Goal: Obtain resource: Download file/media

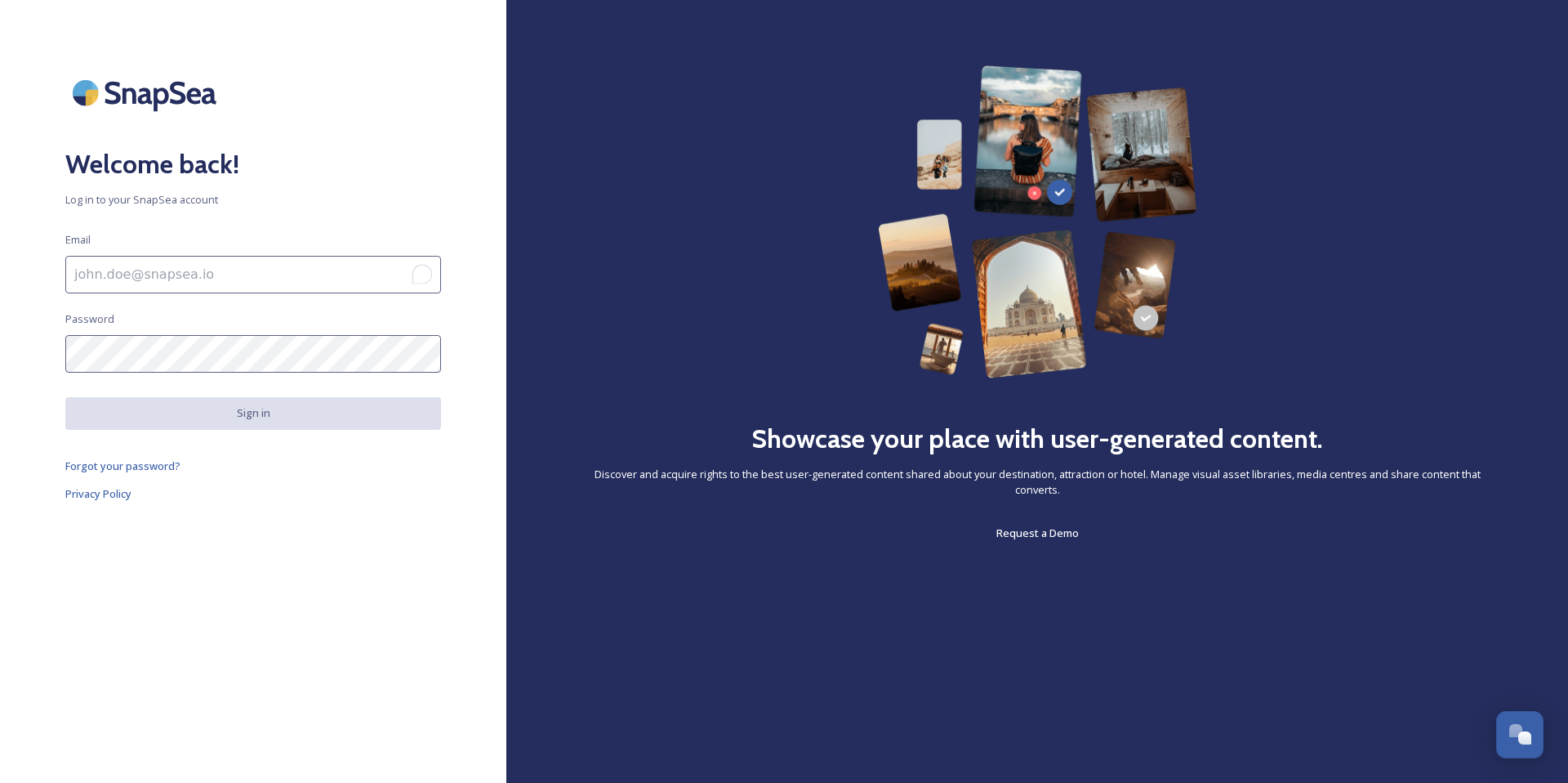
click at [257, 274] on input "To enrich screen reader interactions, please activate Accessibility in Grammarl…" at bounding box center [253, 274] width 376 height 37
type input "[EMAIL_ADDRESS][DOMAIN_NAME]"
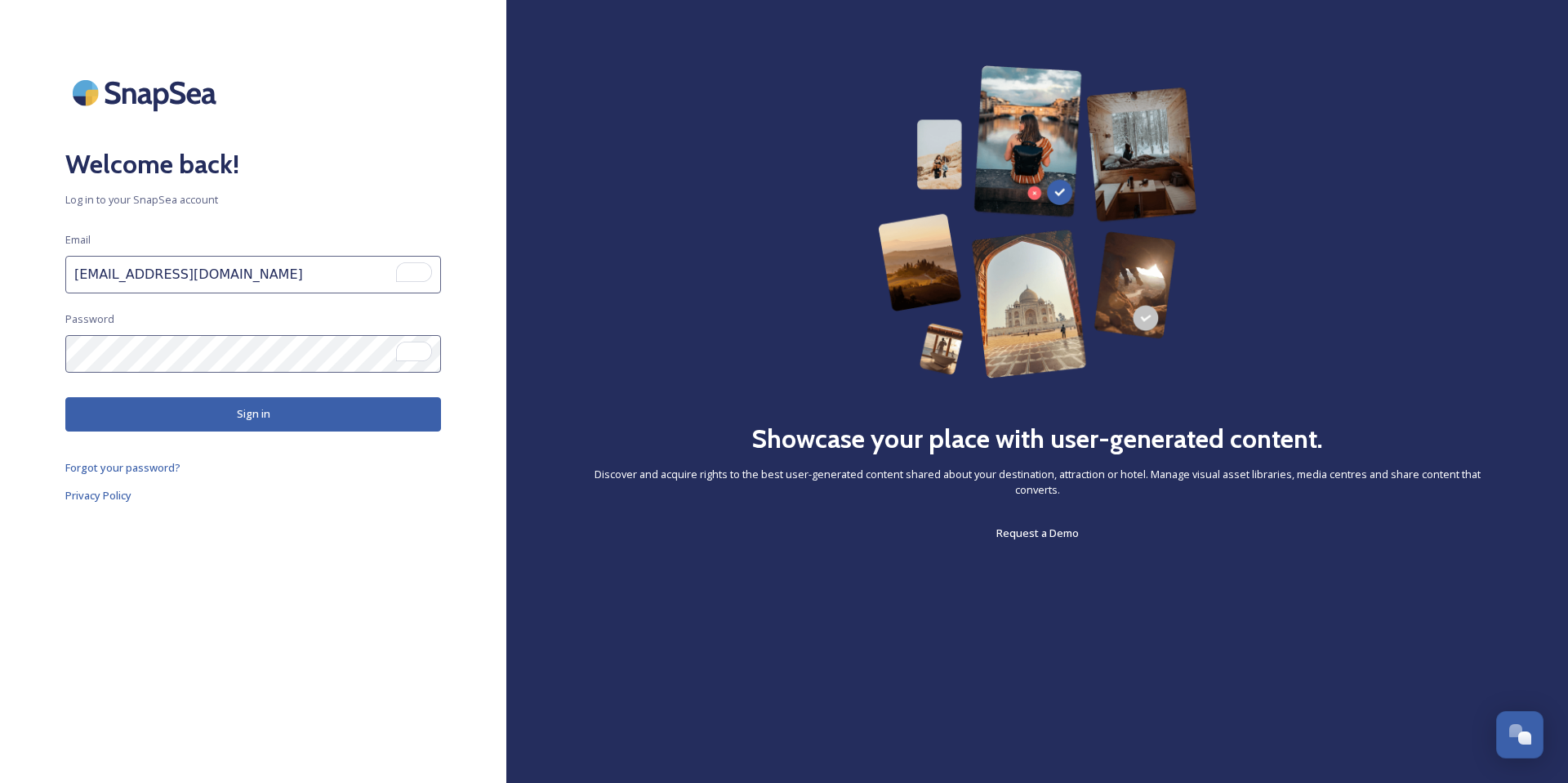
click at [249, 417] on button "Sign in" at bounding box center [253, 413] width 376 height 33
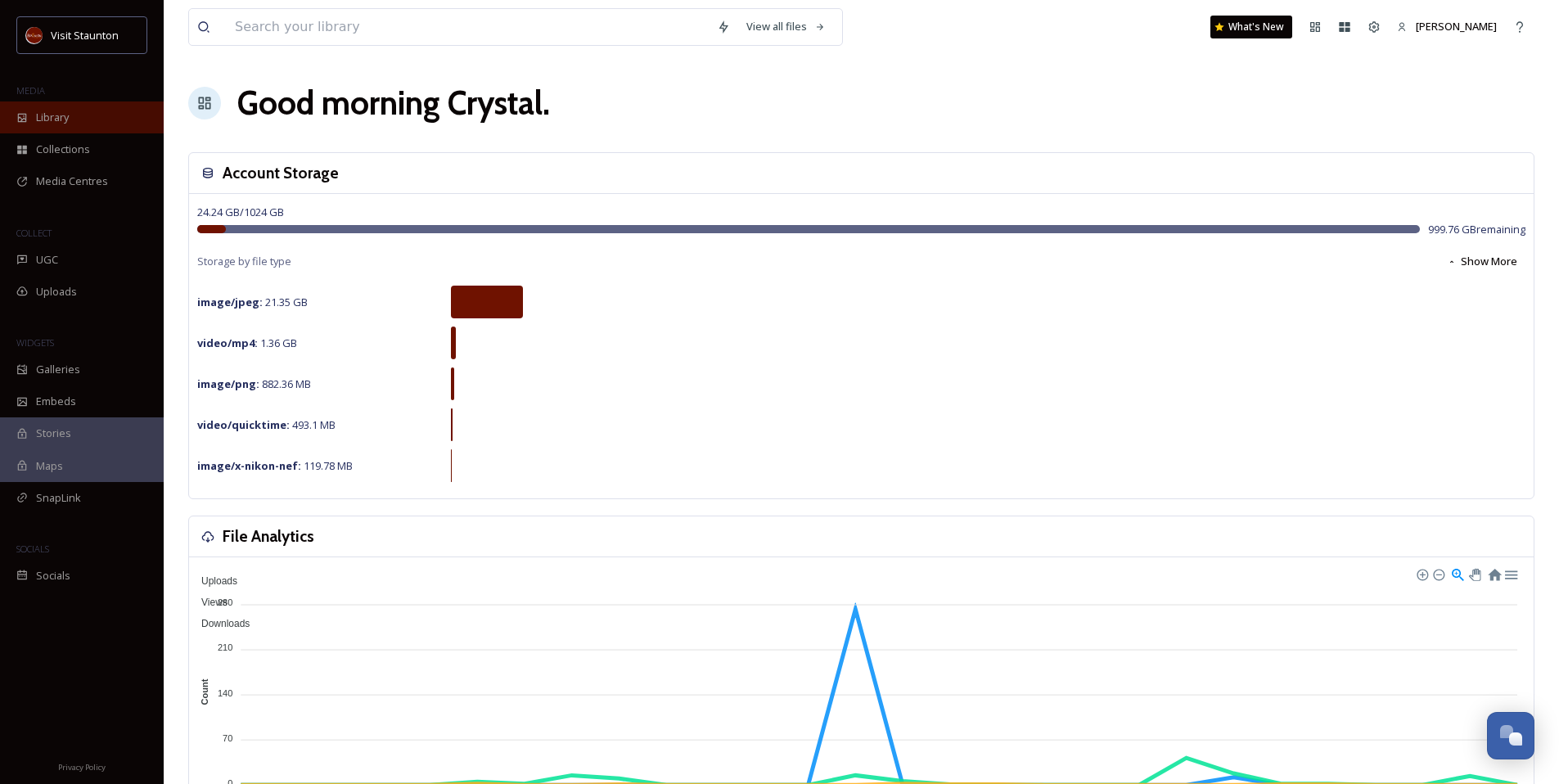
click at [89, 132] on div "Library" at bounding box center [81, 117] width 164 height 32
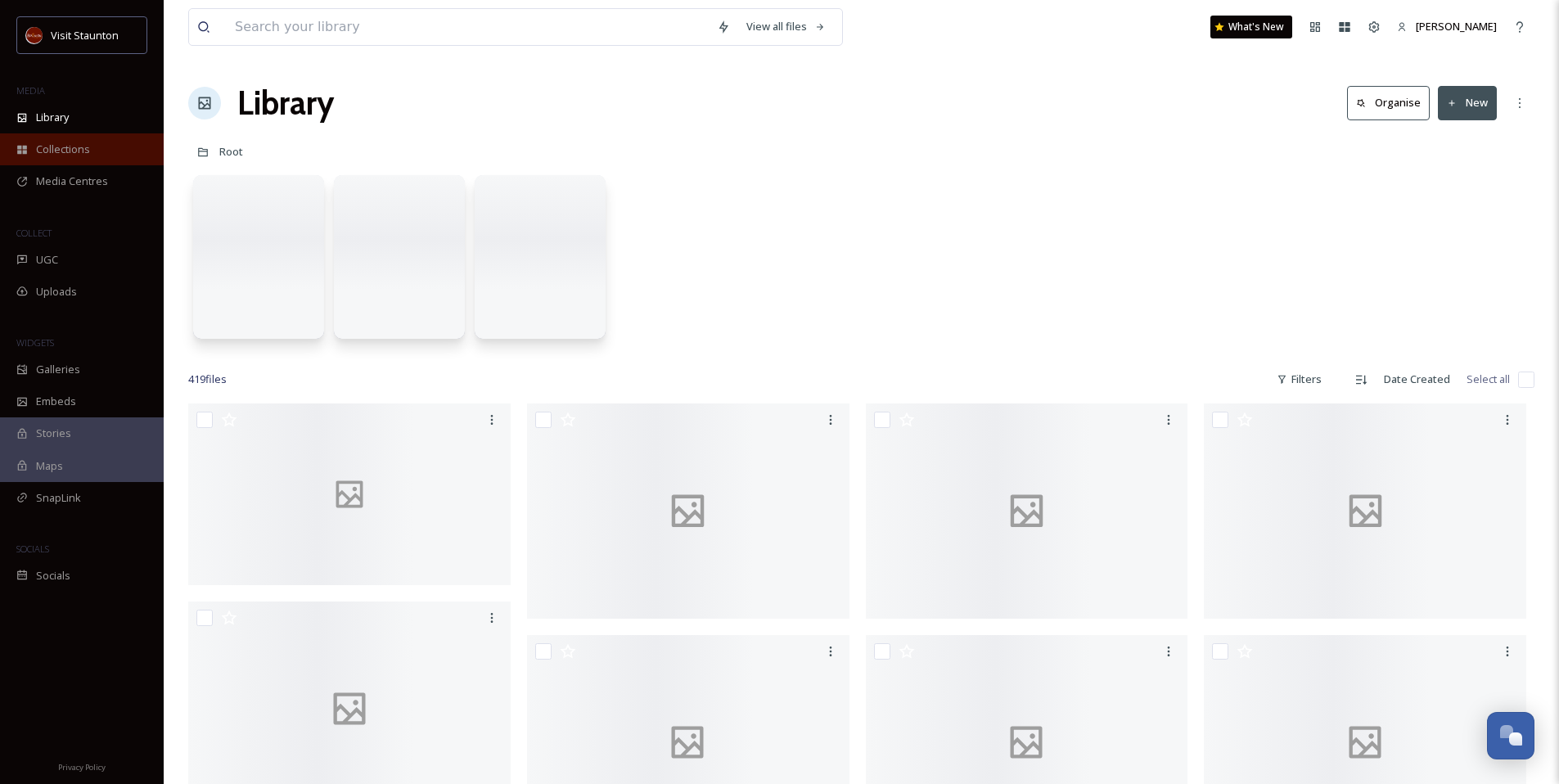
click at [86, 153] on span "Collections" at bounding box center [63, 149] width 54 height 15
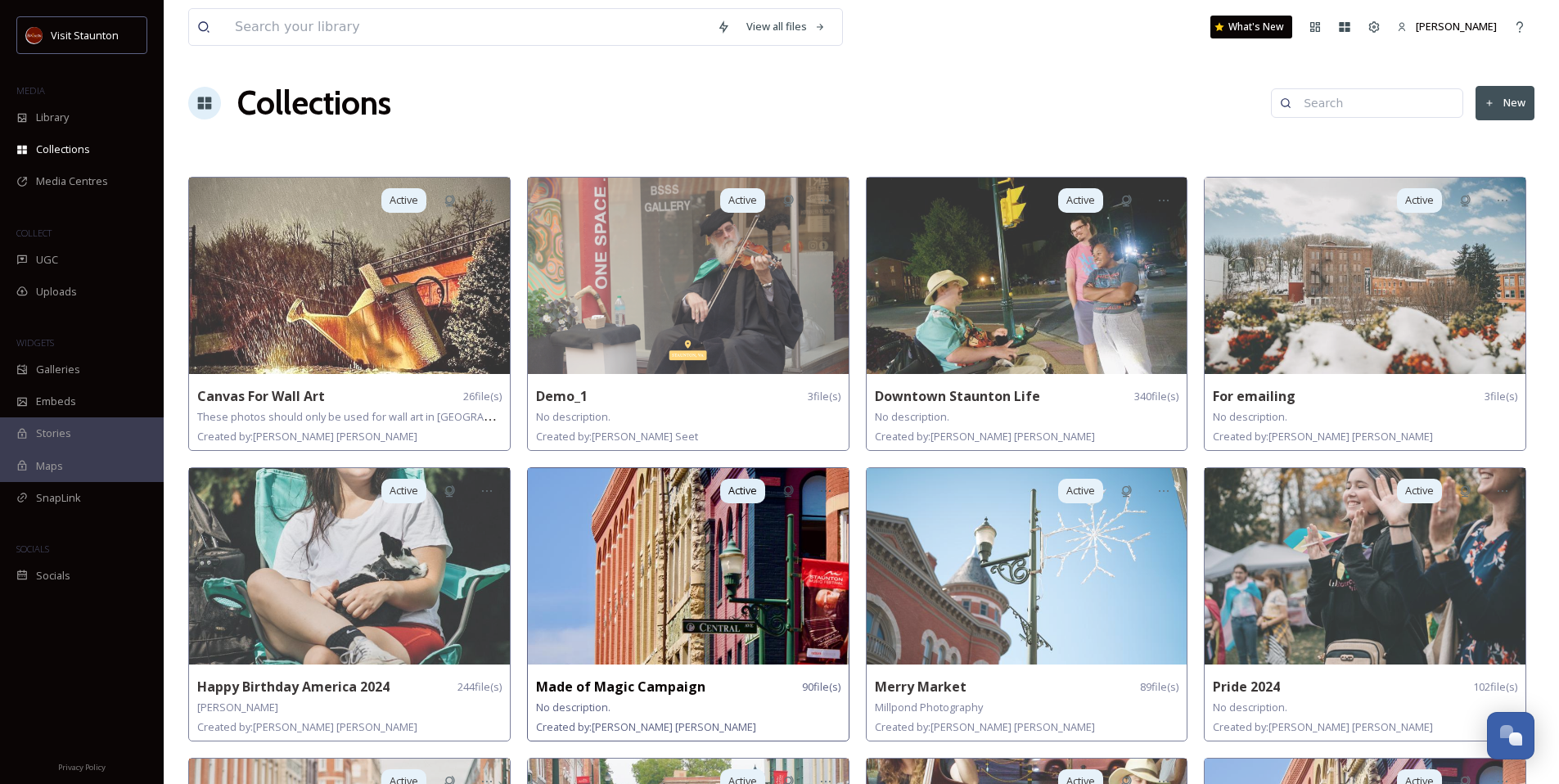
click at [679, 643] on img at bounding box center [688, 566] width 320 height 196
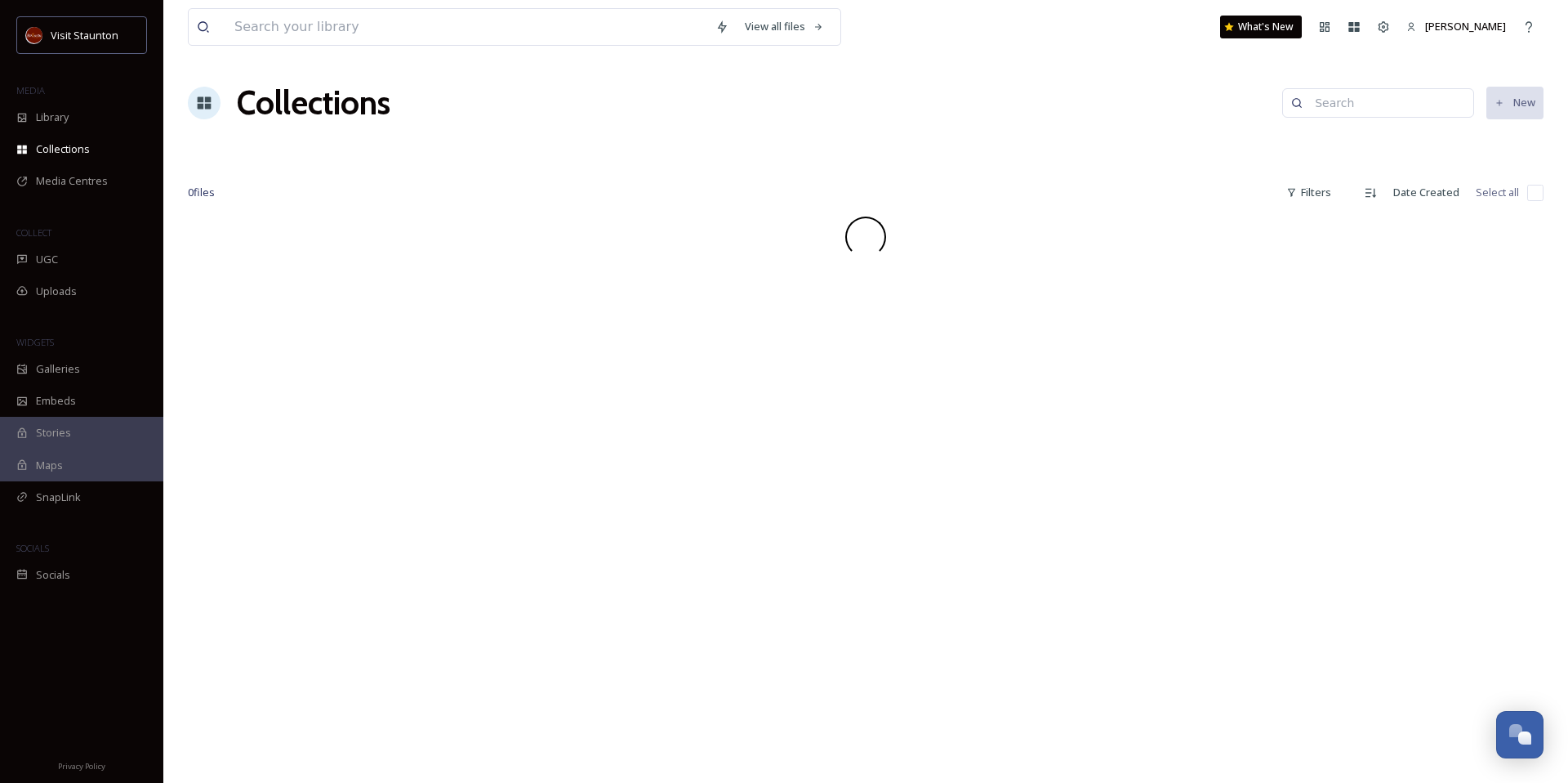
click at [678, 643] on div "View all files What's New [PERSON_NAME] Collections New 0 file s Filters Date C…" at bounding box center [866, 392] width 1405 height 783
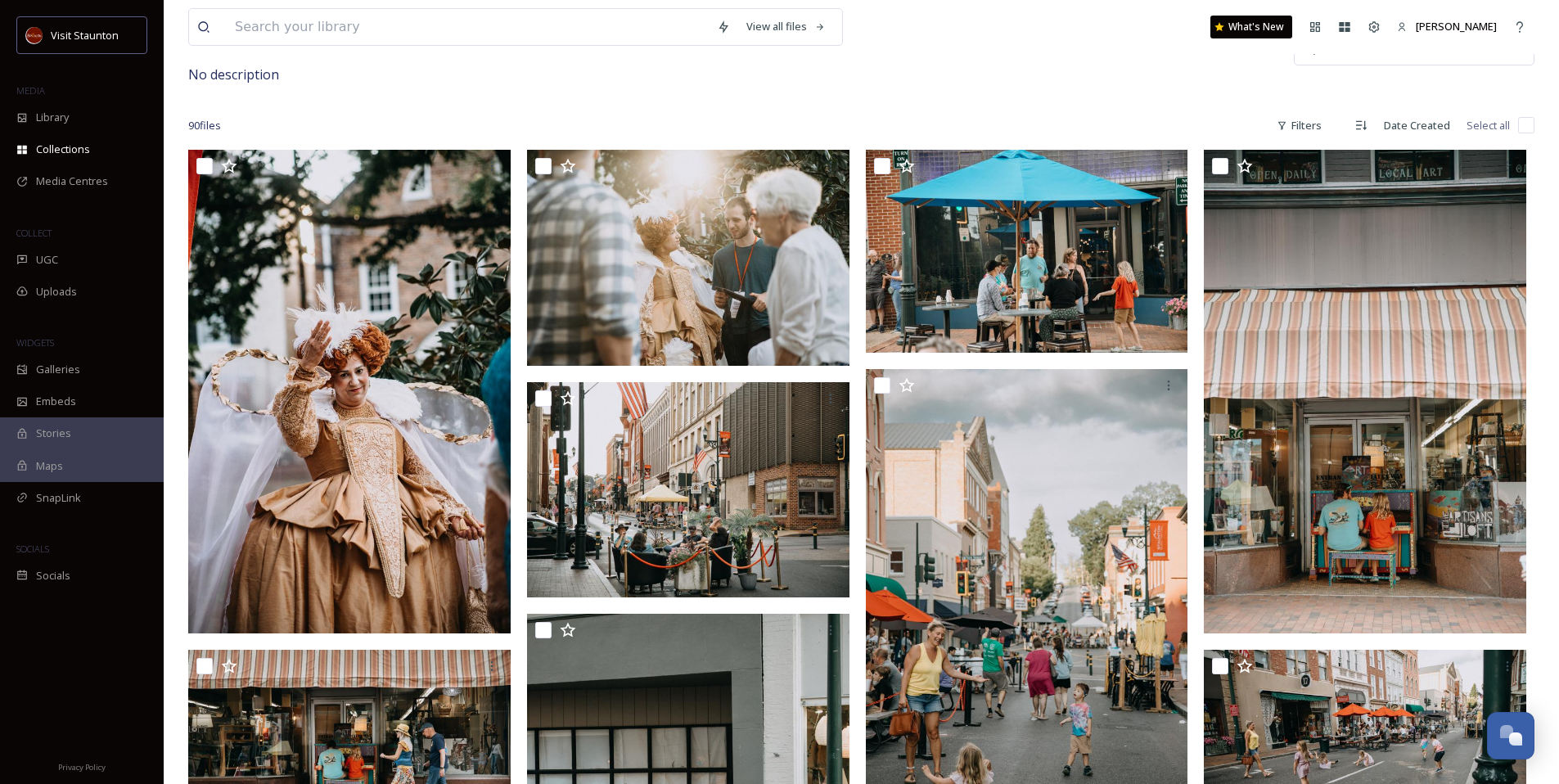
scroll to position [91, 0]
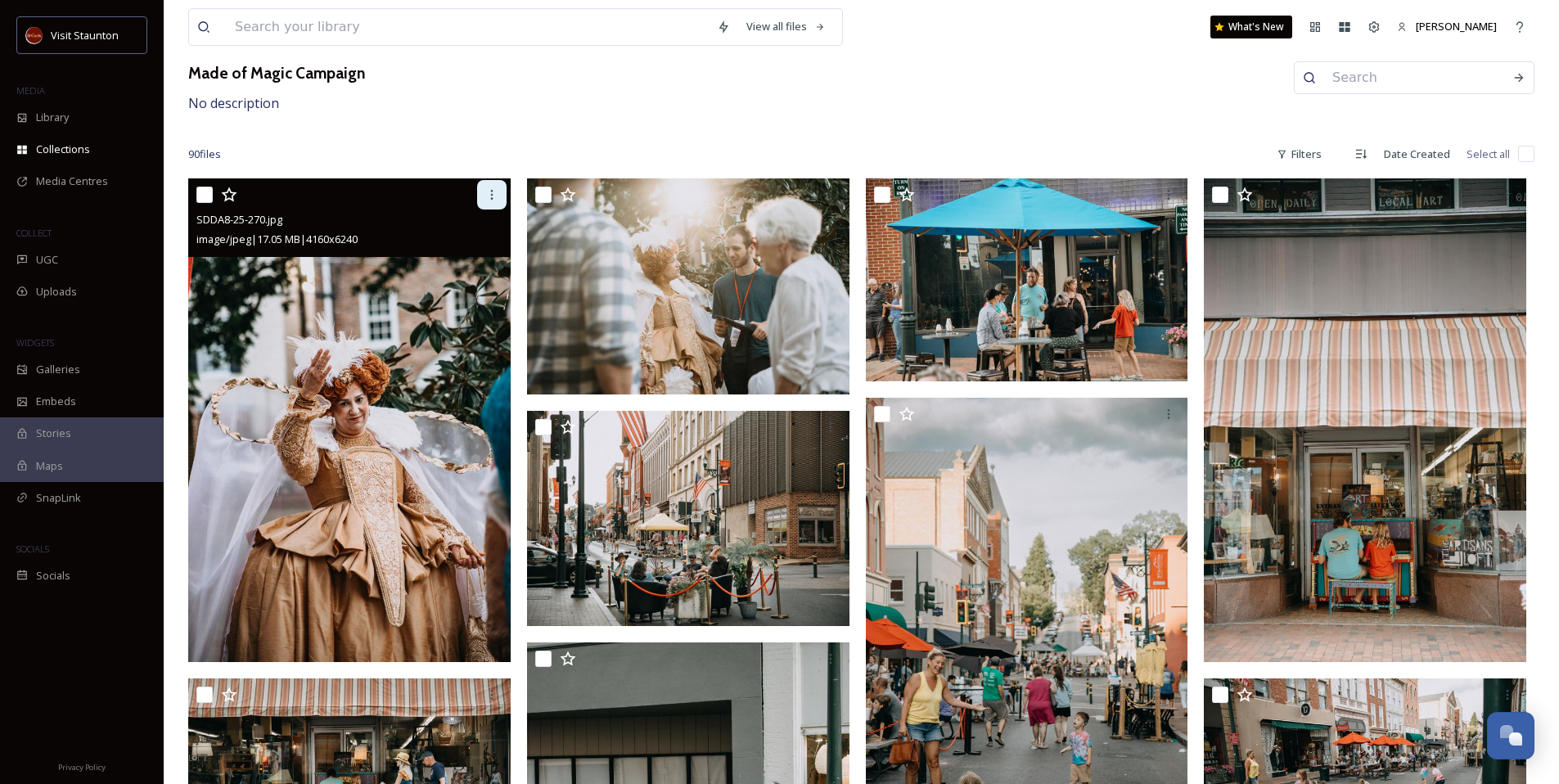
click at [479, 196] on div at bounding box center [492, 194] width 30 height 30
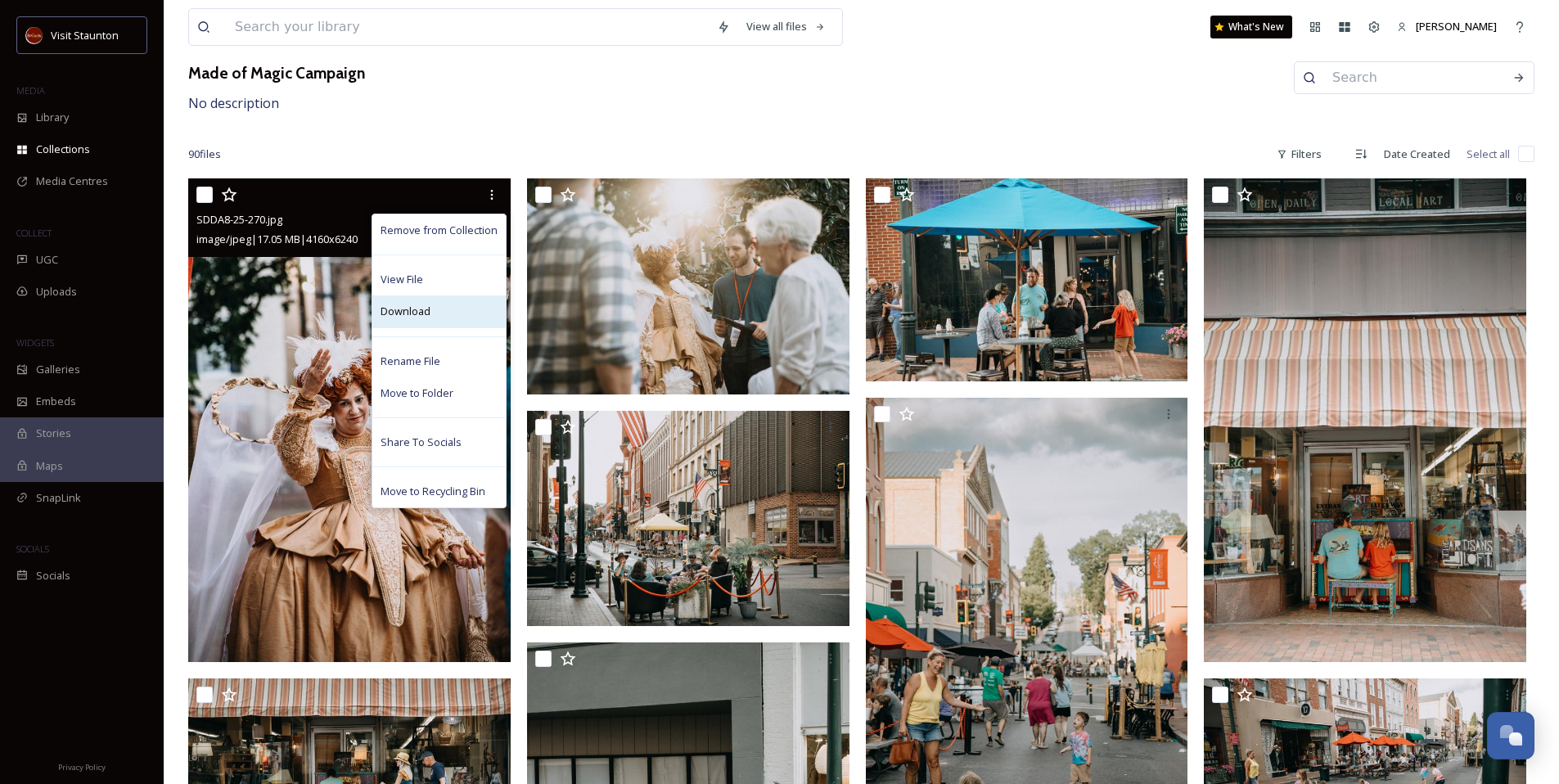
click at [450, 313] on div "Download" at bounding box center [438, 311] width 133 height 32
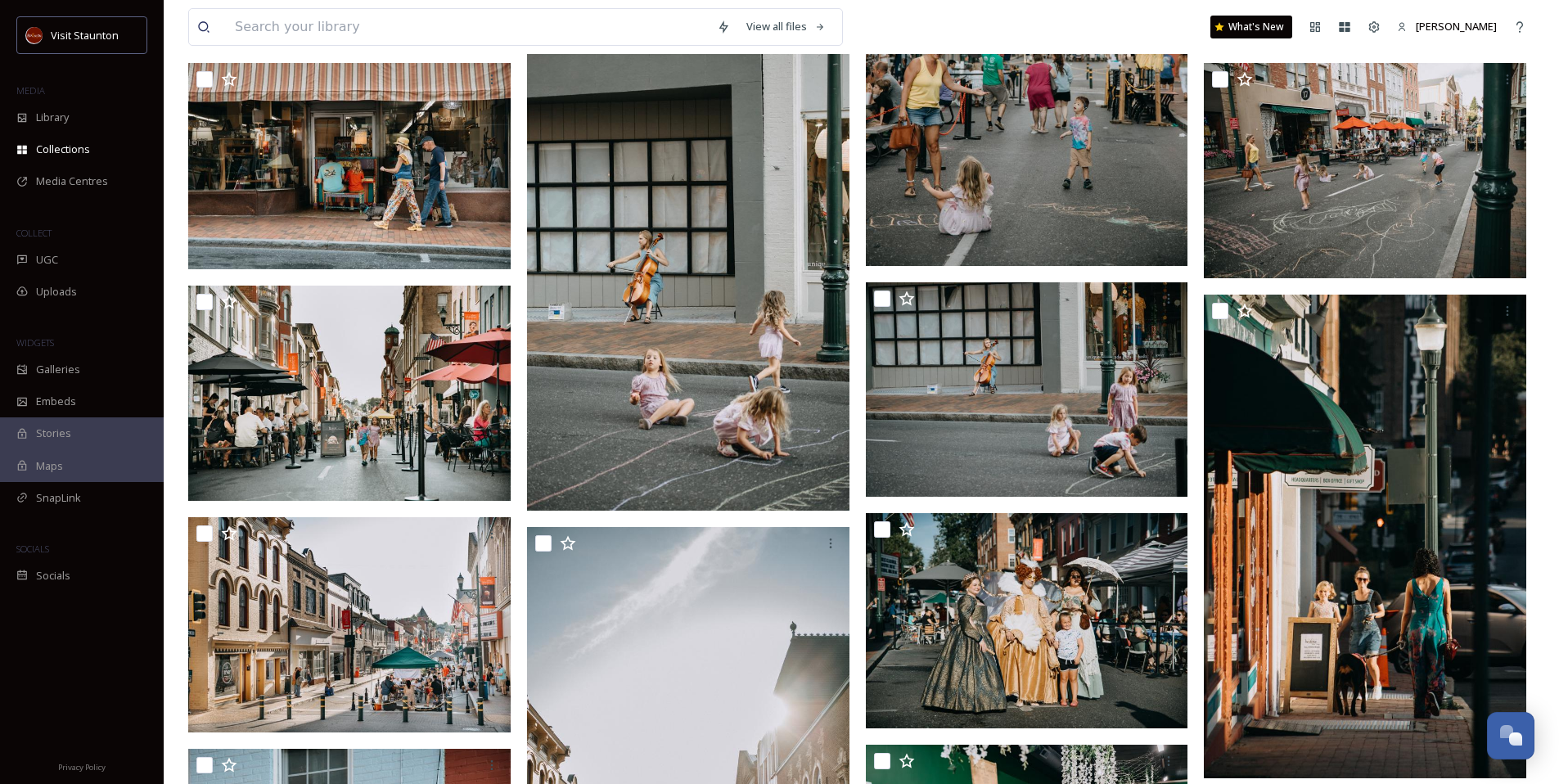
scroll to position [812, 0]
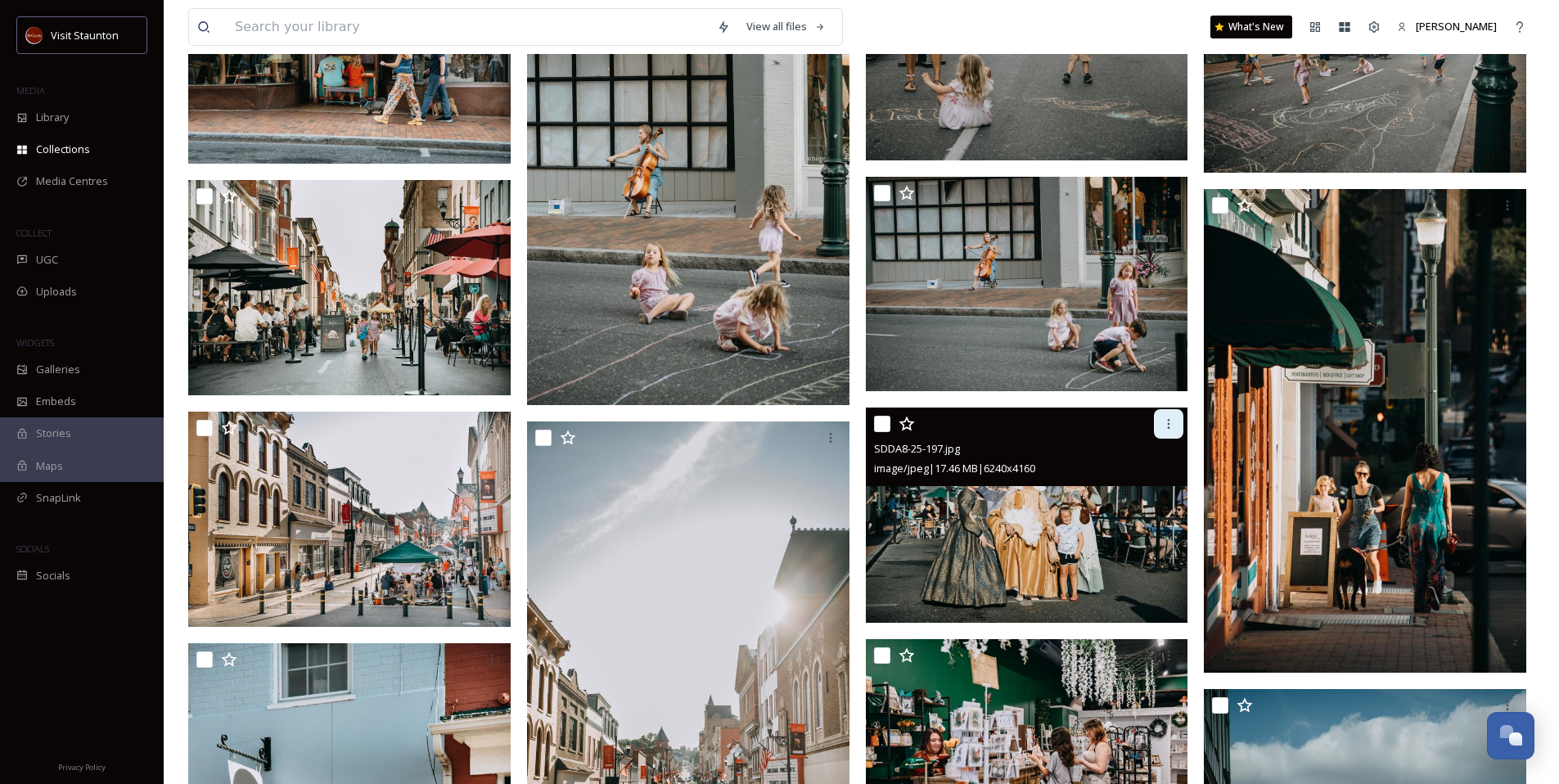
click at [1173, 419] on icon at bounding box center [1169, 424] width 13 height 13
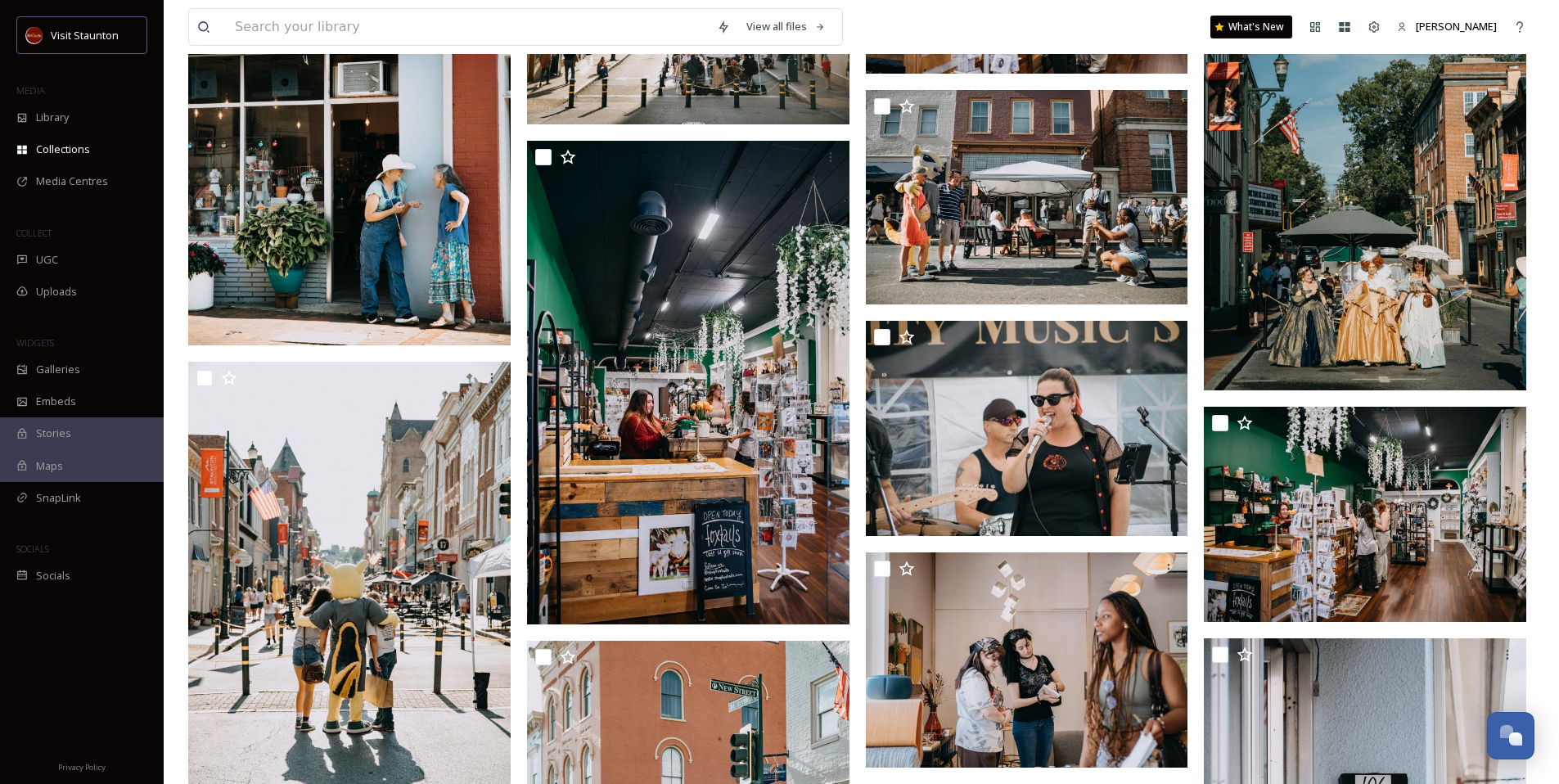
scroll to position [1621, 0]
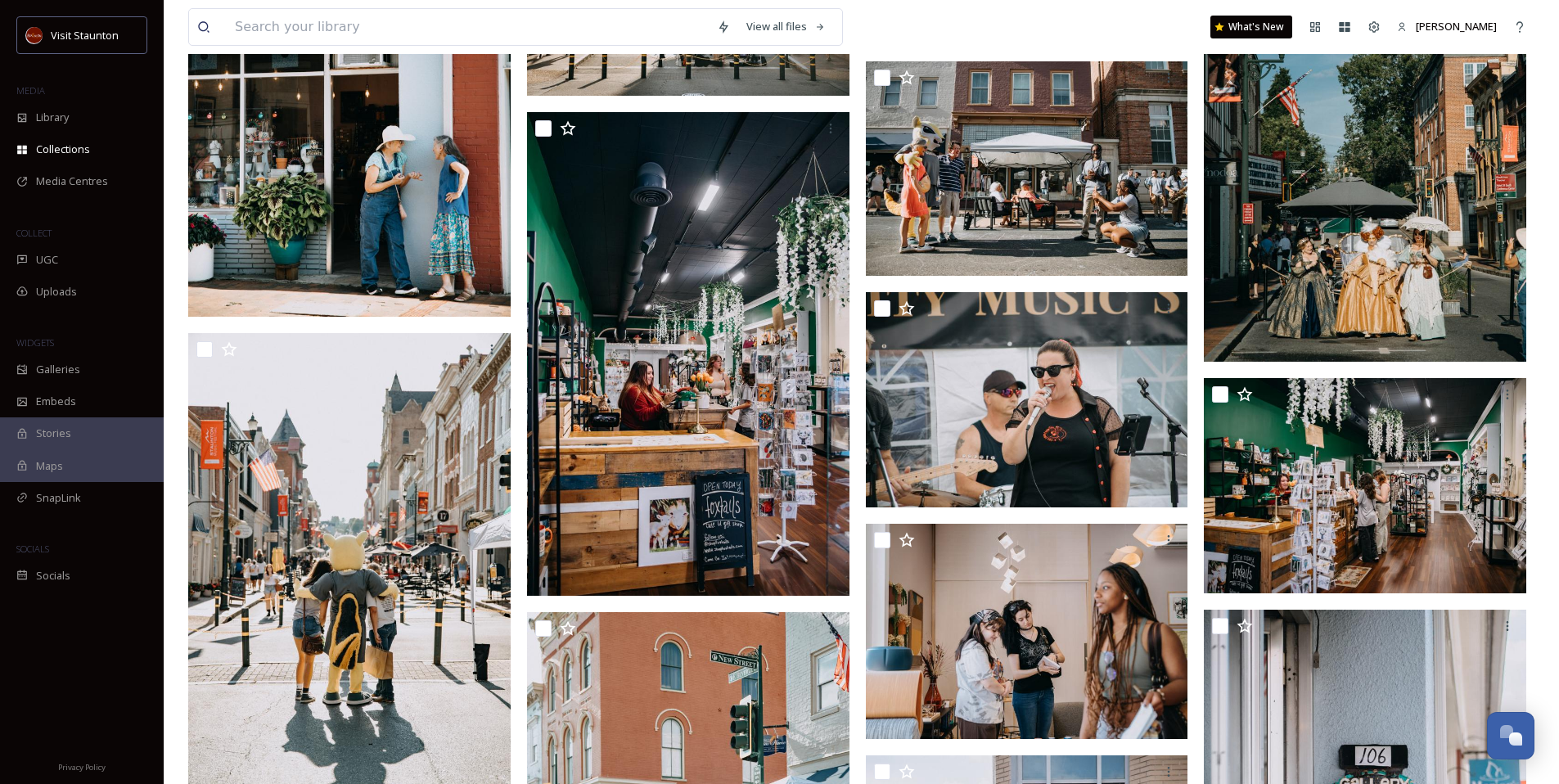
click at [1444, 224] on img at bounding box center [1365, 120] width 322 height 483
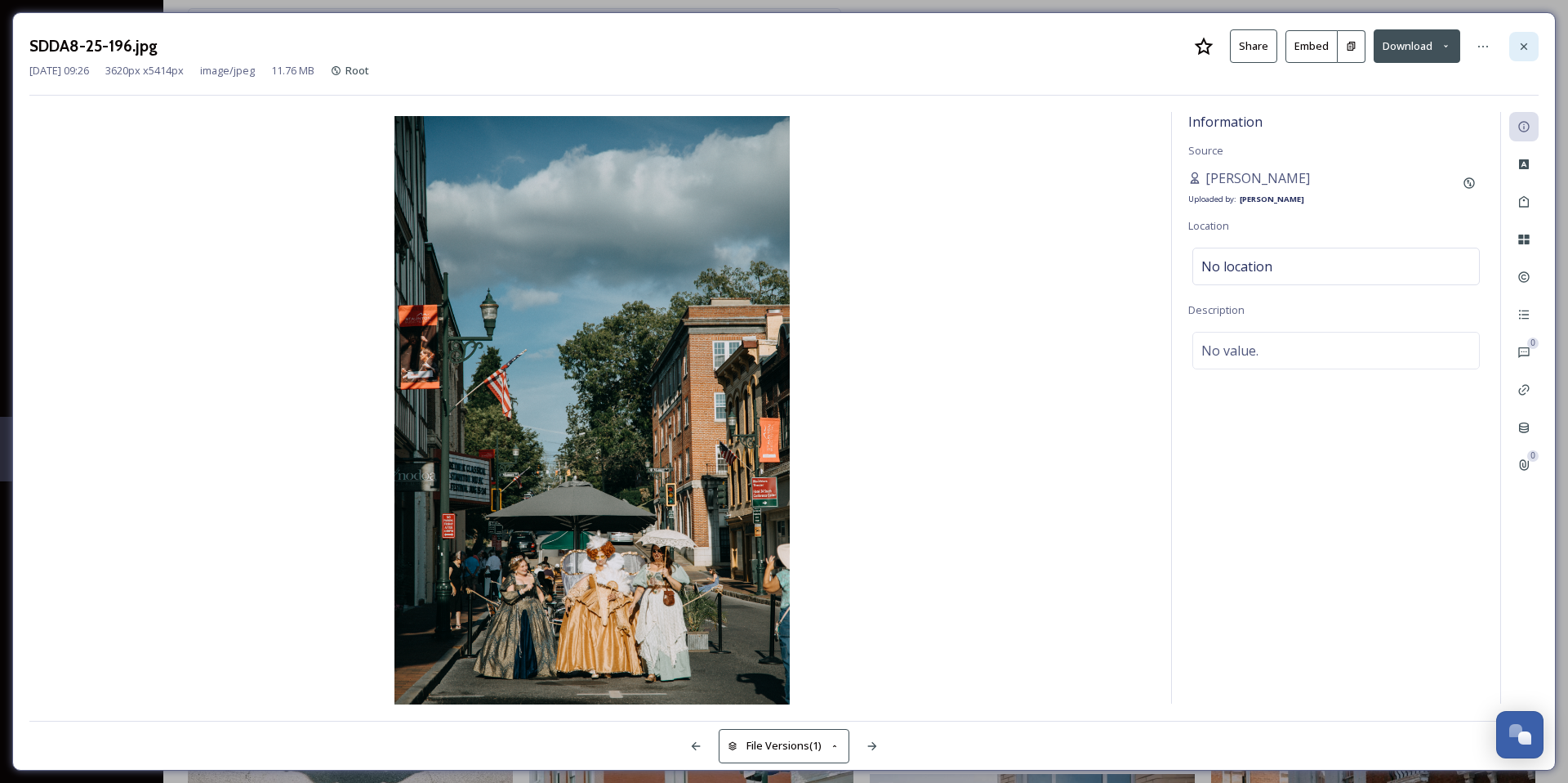
click at [1523, 52] on icon at bounding box center [1524, 47] width 13 height 13
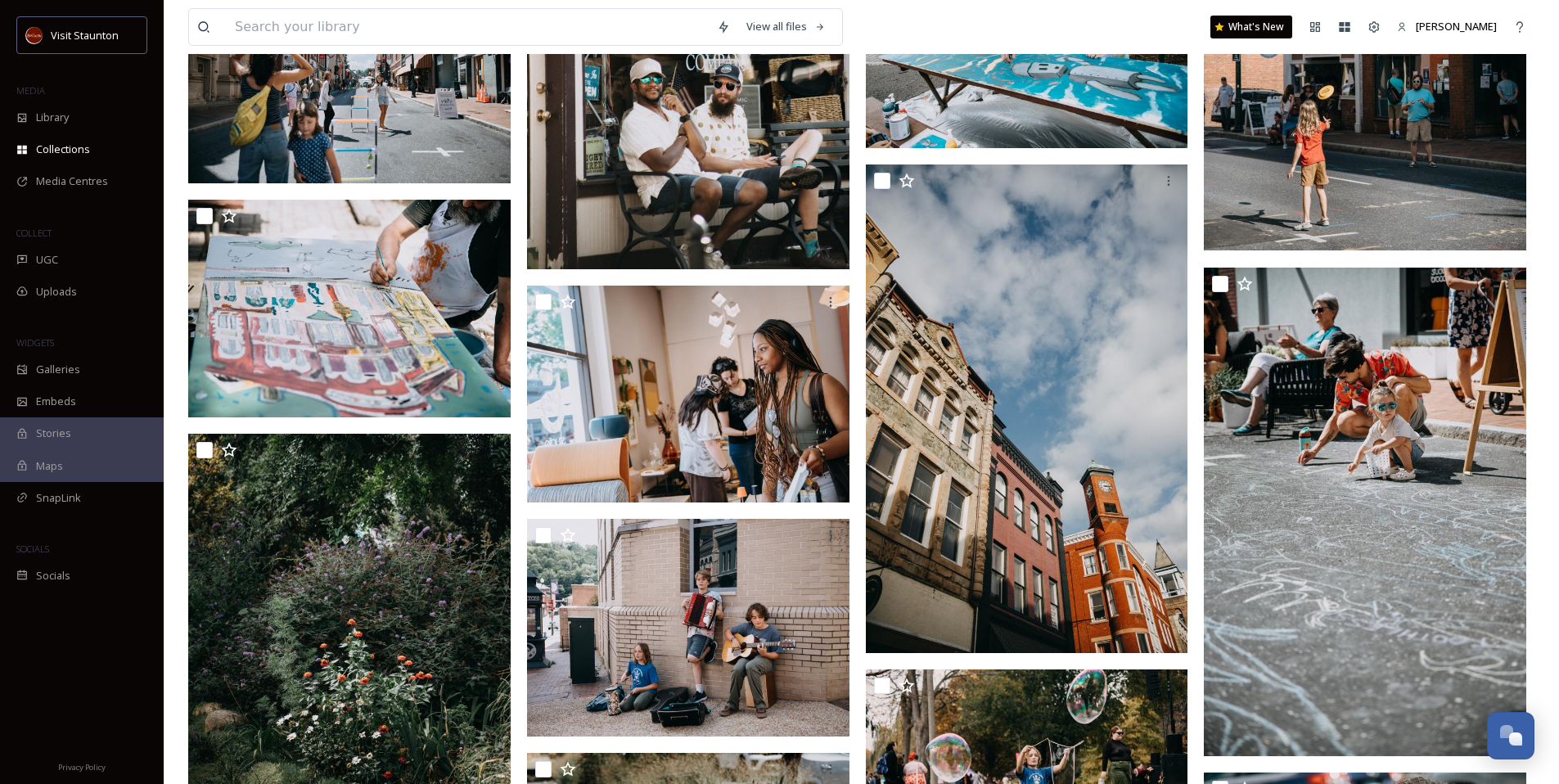
scroll to position [2928, 0]
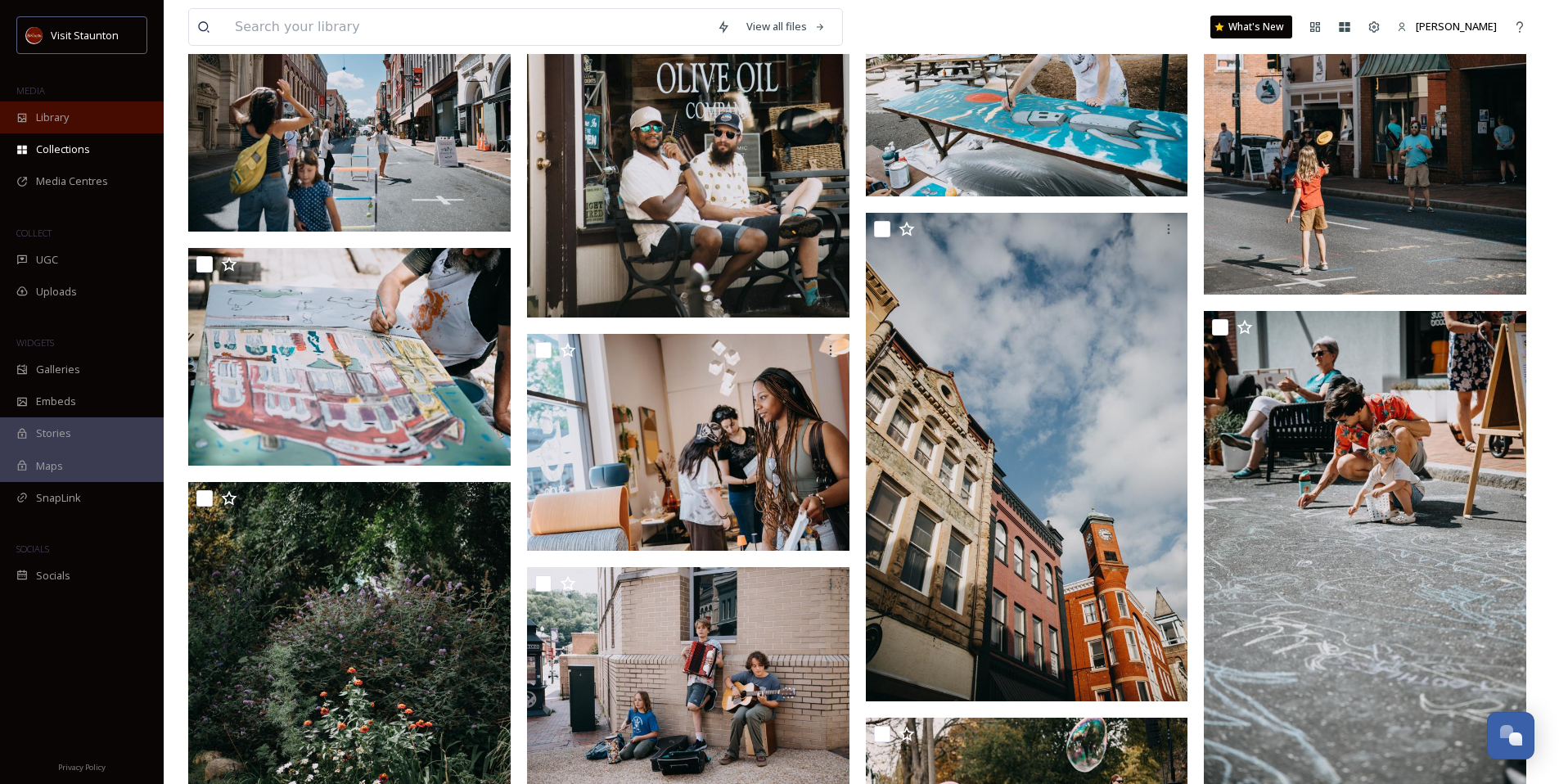
click at [66, 118] on span "Library" at bounding box center [53, 118] width 33 height 15
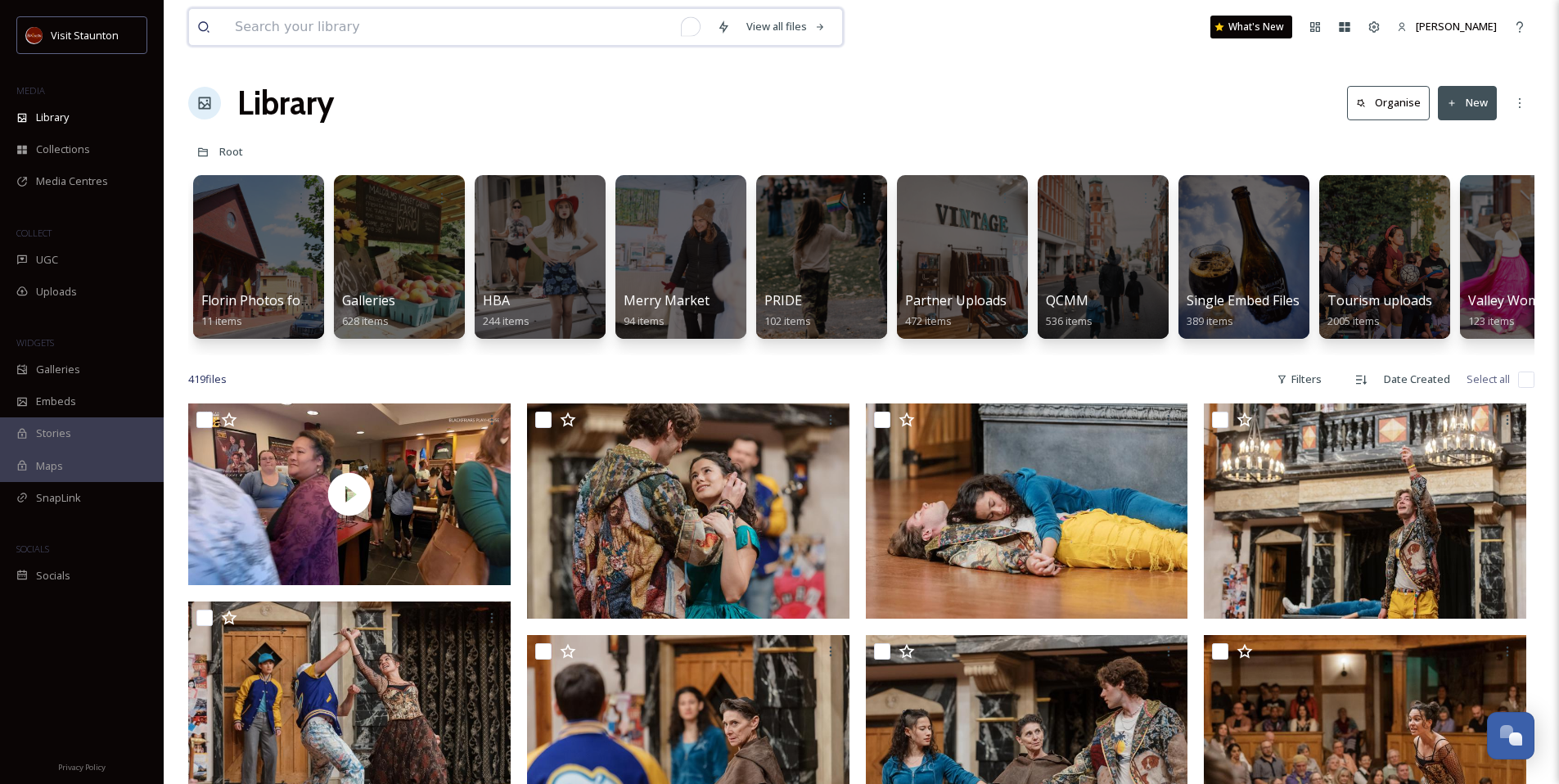
click at [541, 21] on input "To enrich screen reader interactions, please activate Accessibility in Grammarl…" at bounding box center [468, 27] width 482 height 36
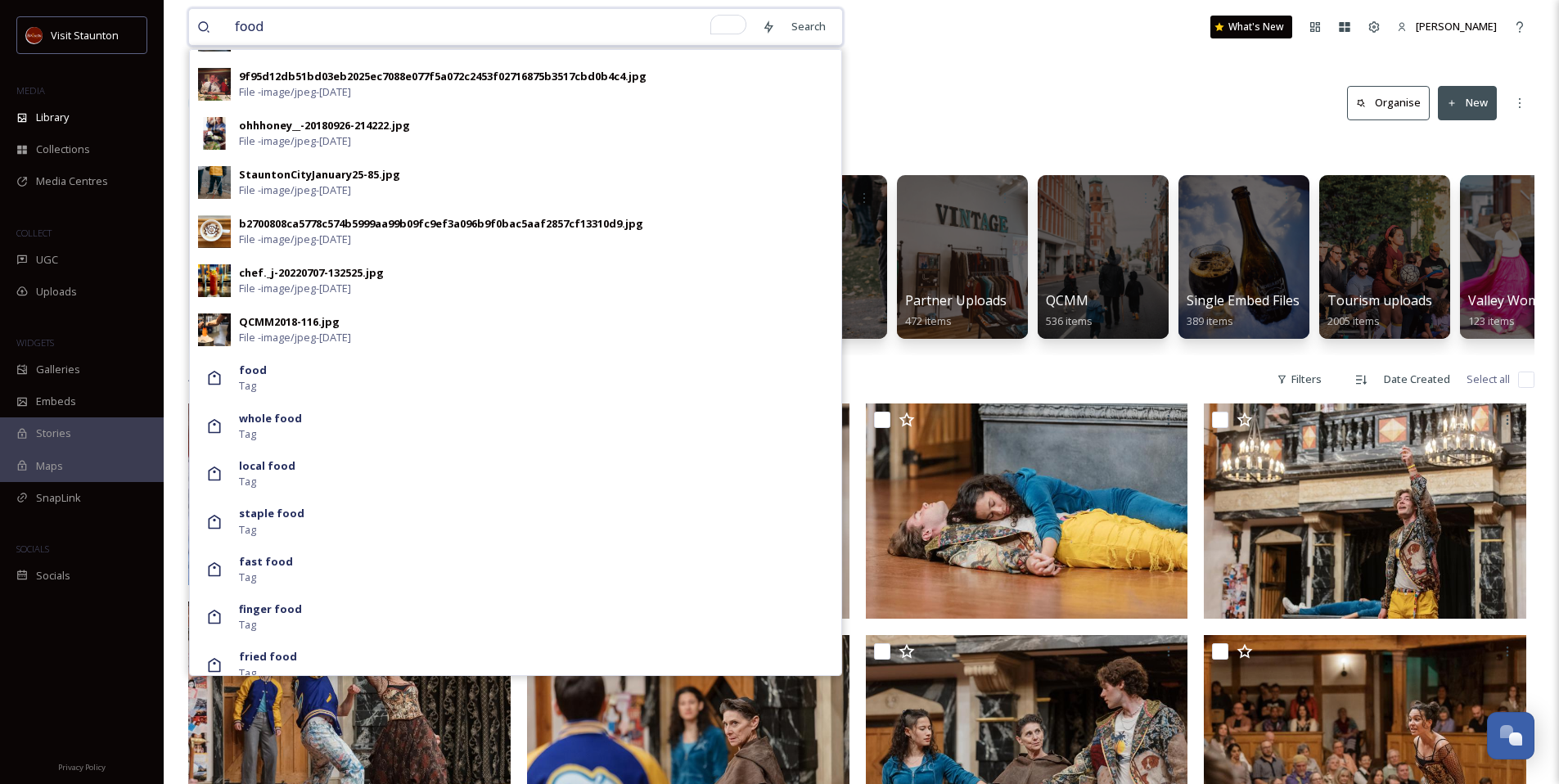
scroll to position [890, 0]
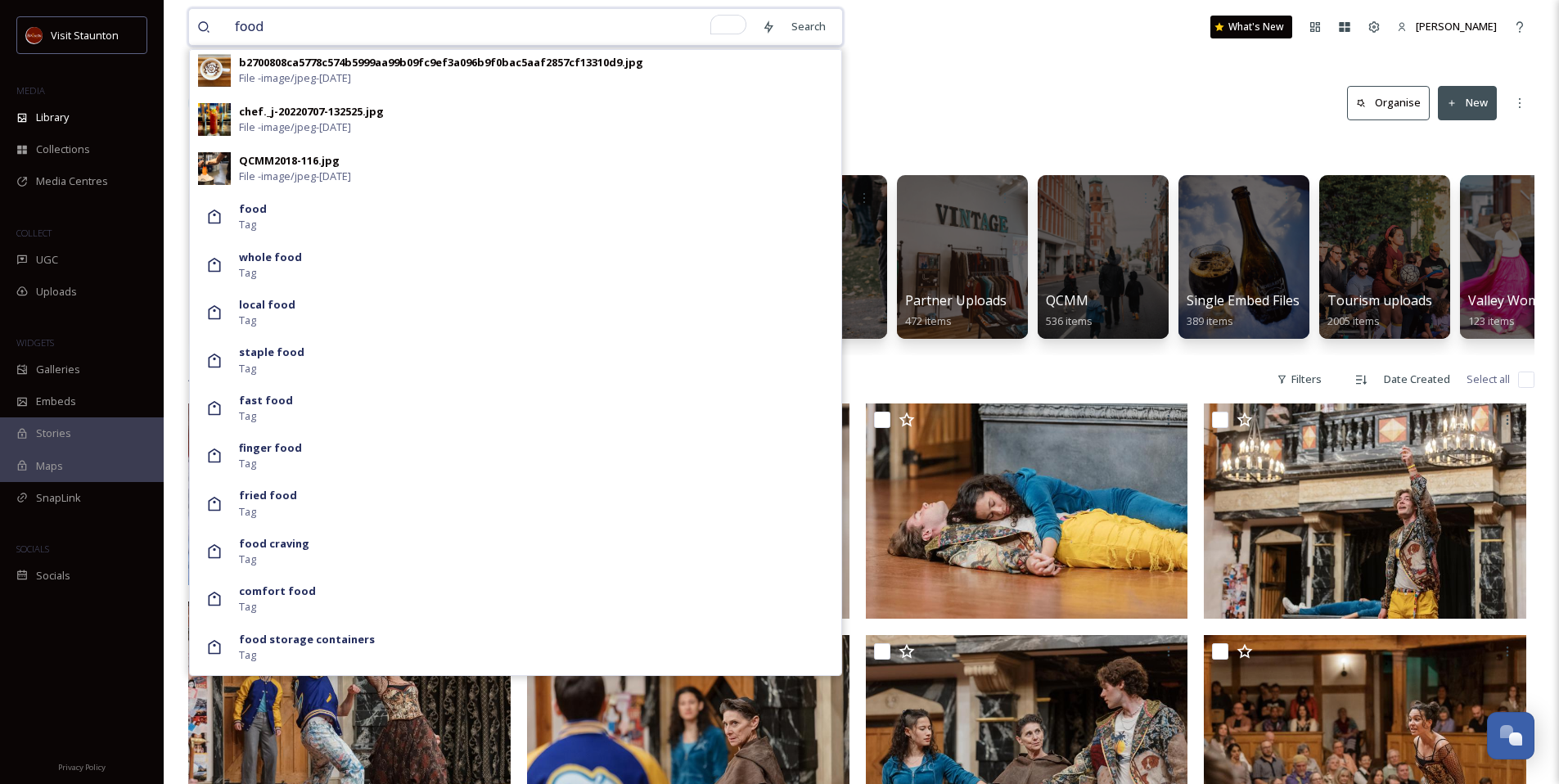
click at [612, 24] on input "food" at bounding box center [490, 27] width 527 height 36
type input "v"
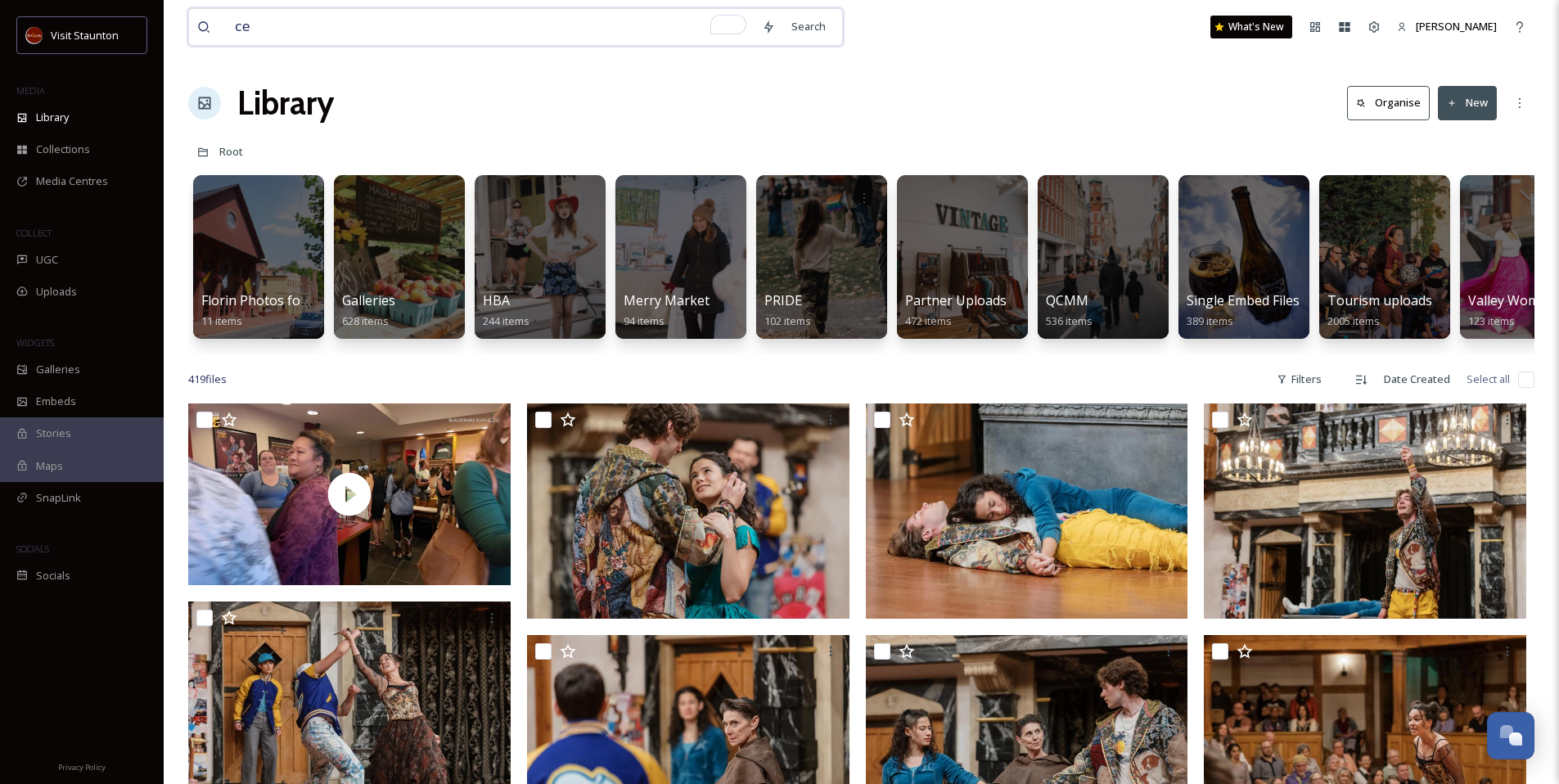
type input "c"
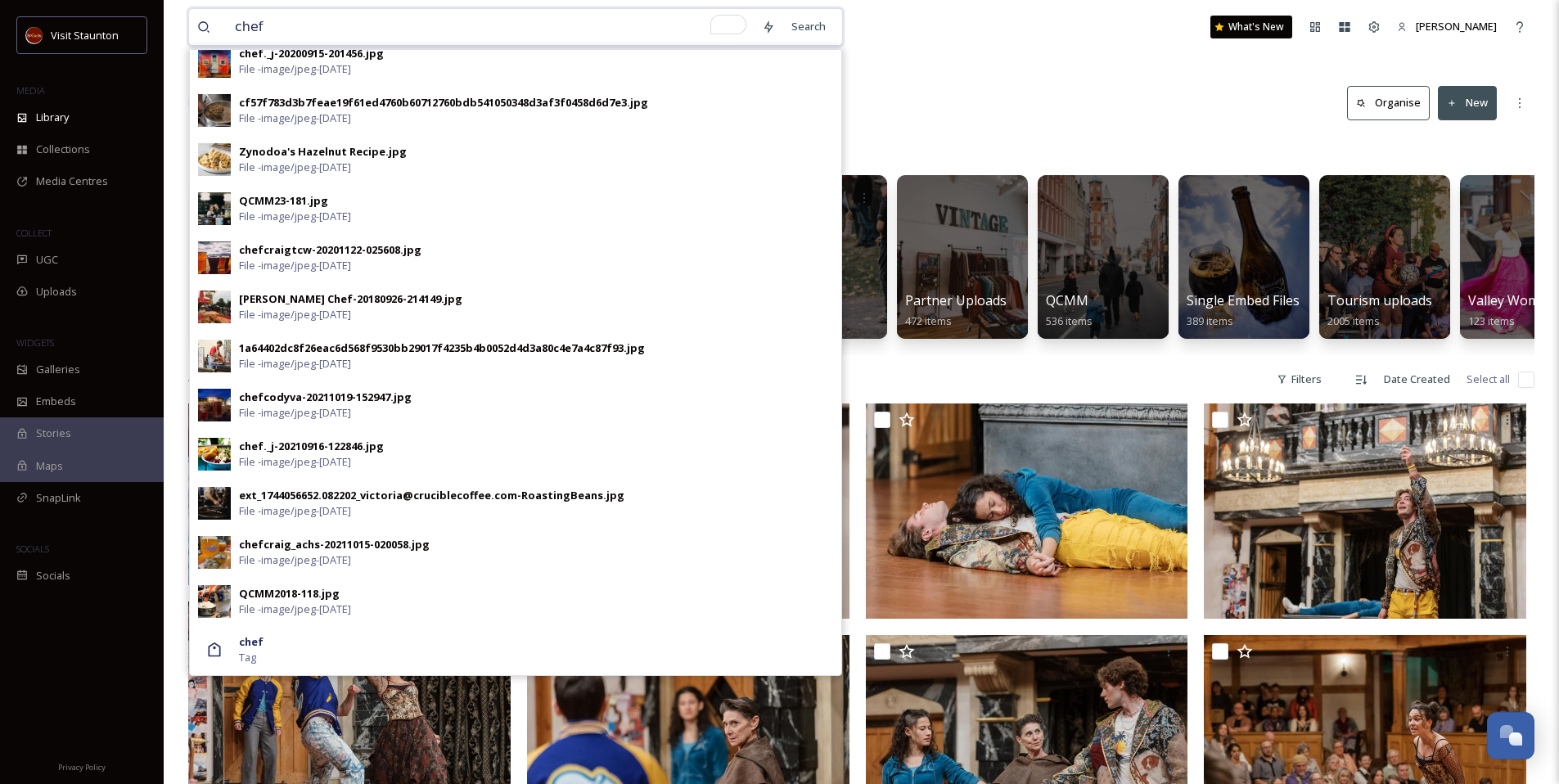
scroll to position [207, 0]
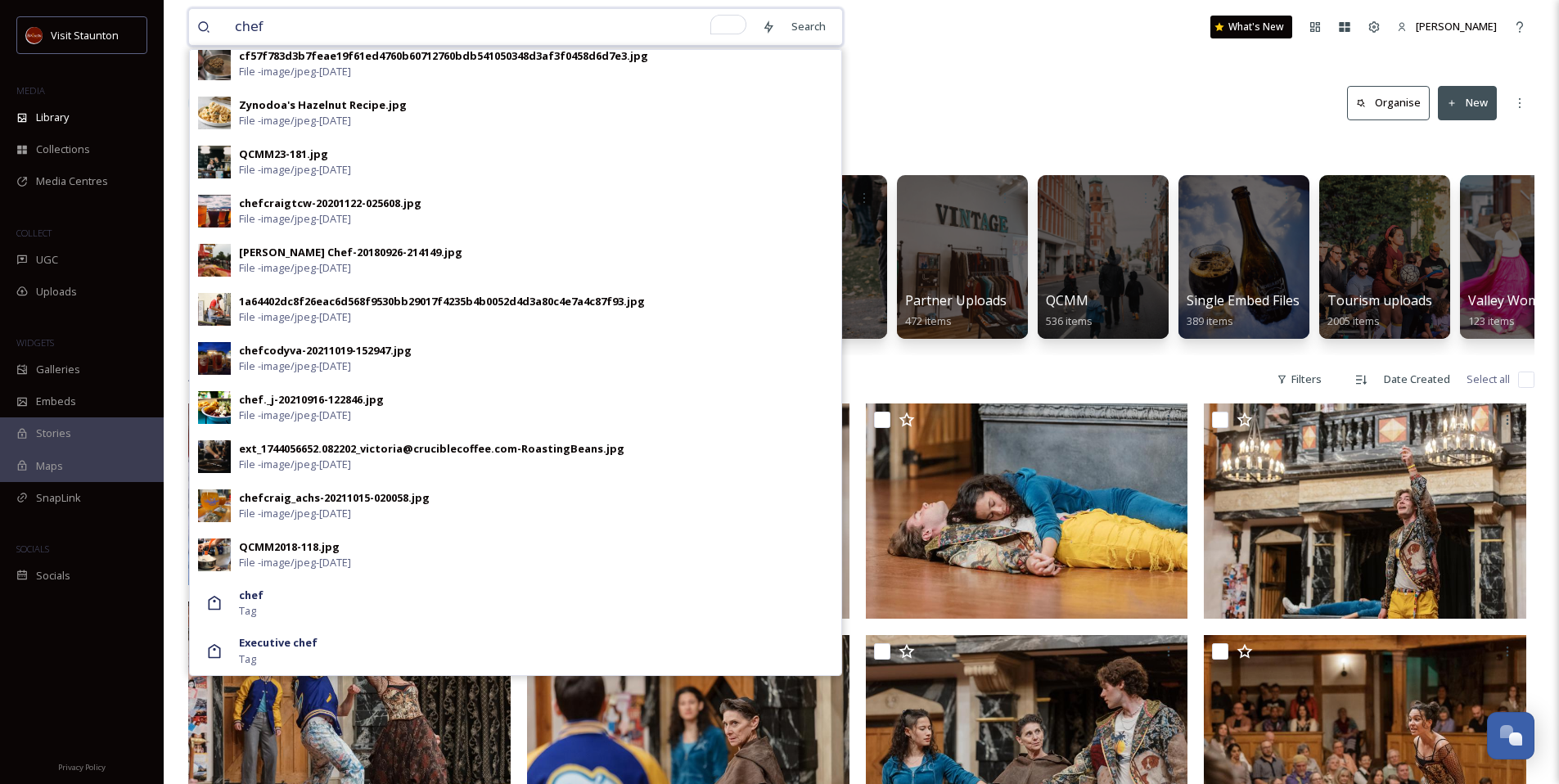
click at [530, 29] on input "chef" at bounding box center [490, 27] width 527 height 36
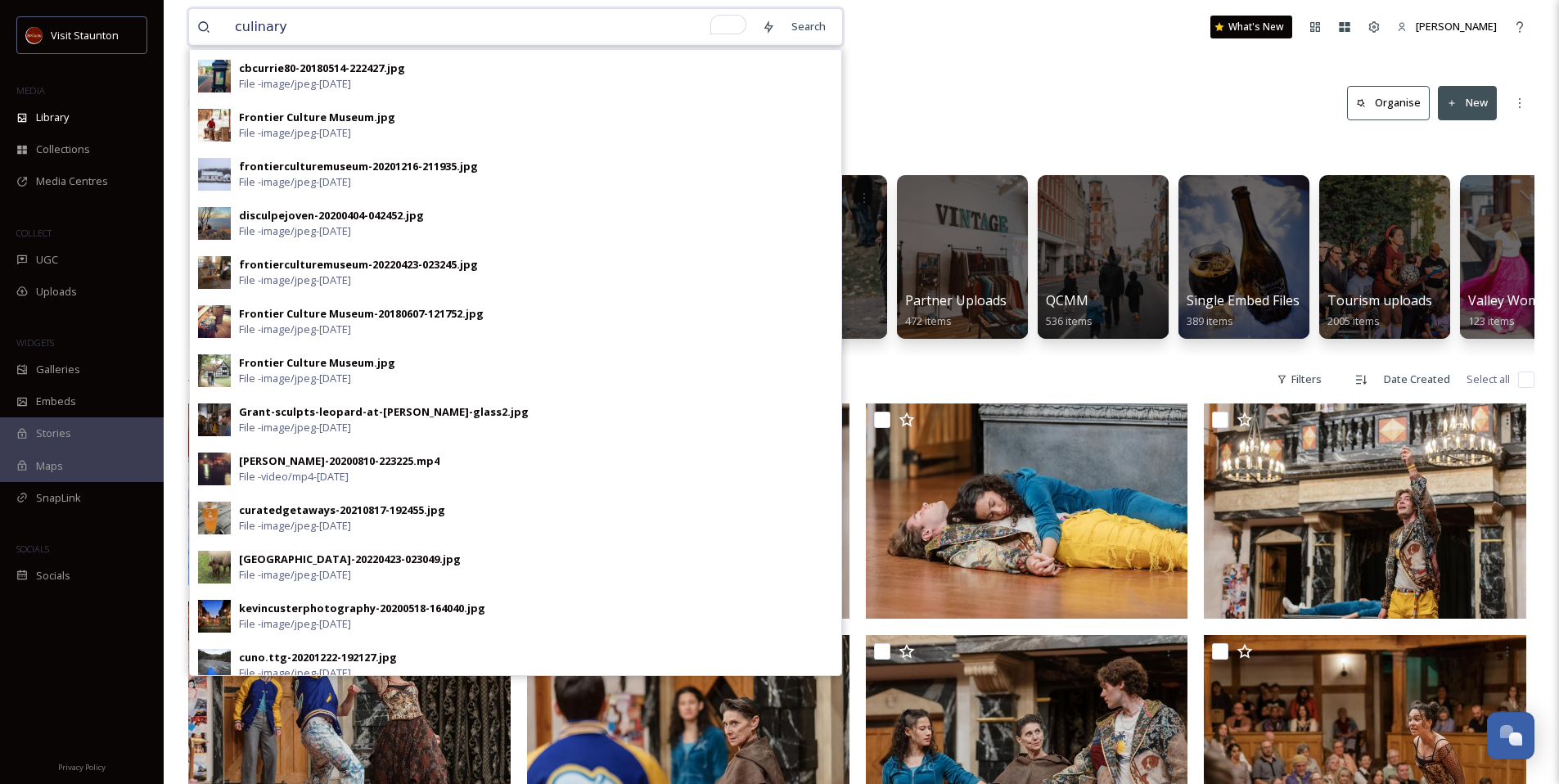
scroll to position [357, 0]
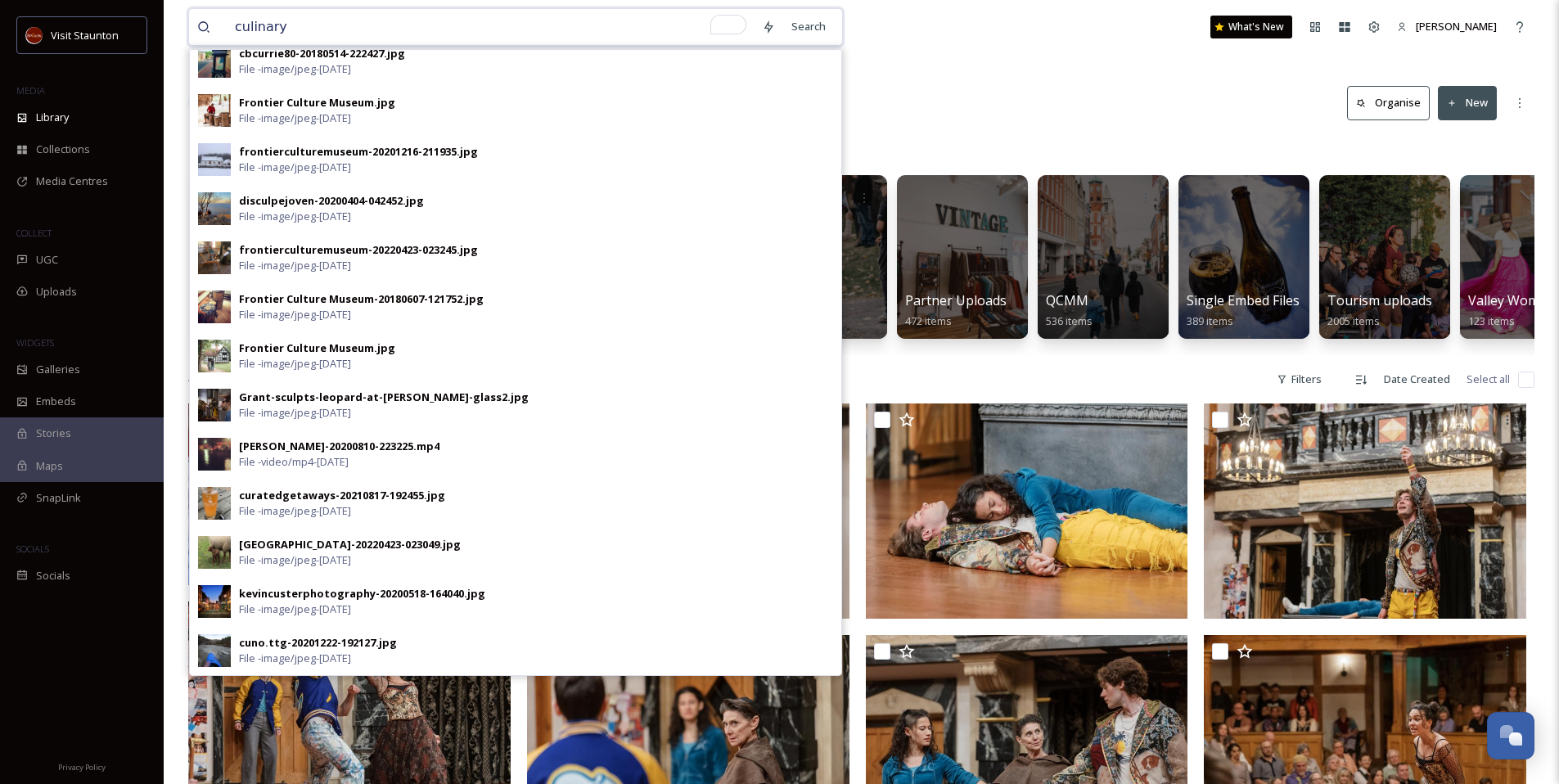
click at [570, 33] on input "culinary" at bounding box center [490, 27] width 527 height 36
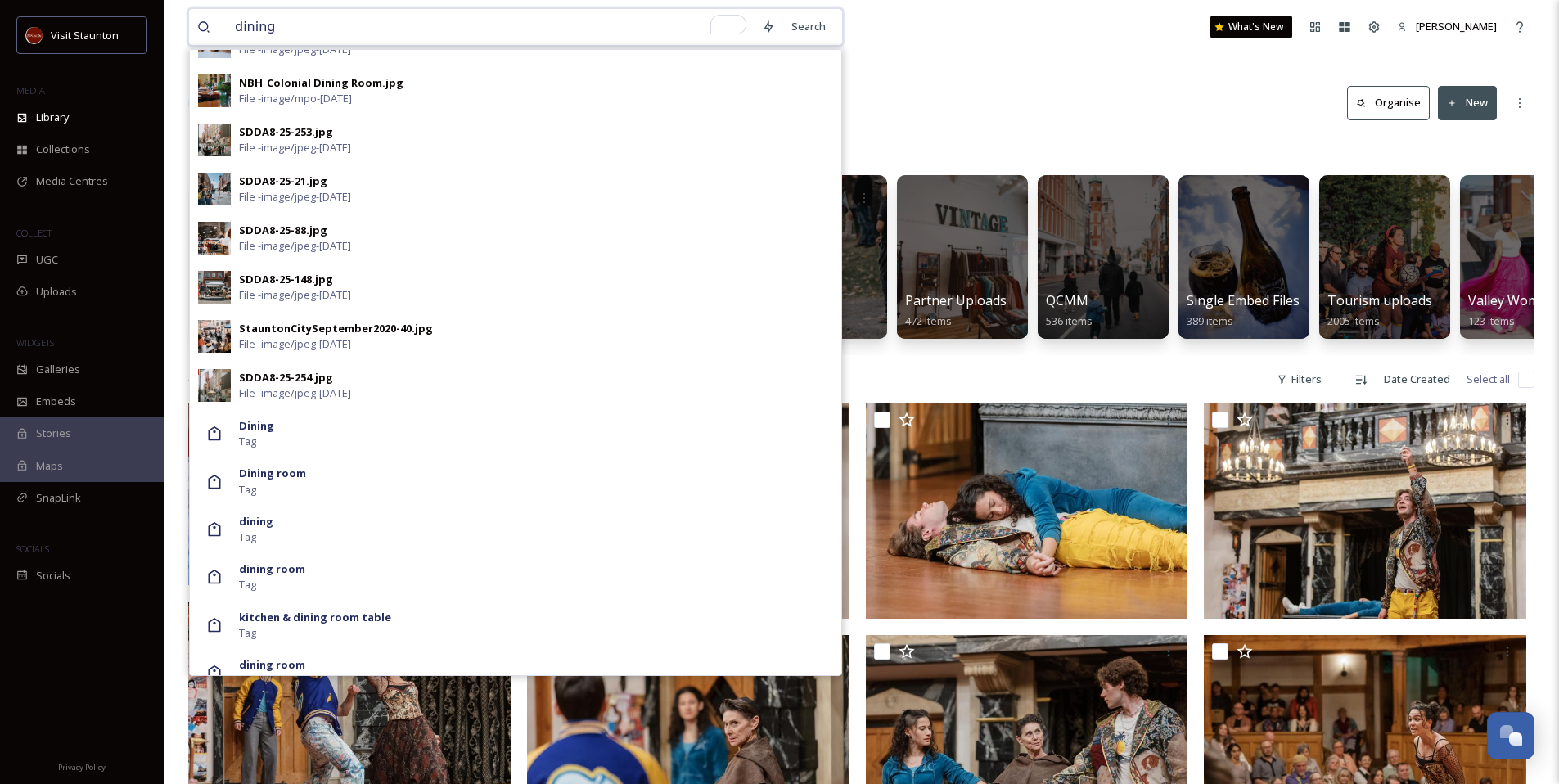
scroll to position [643, 0]
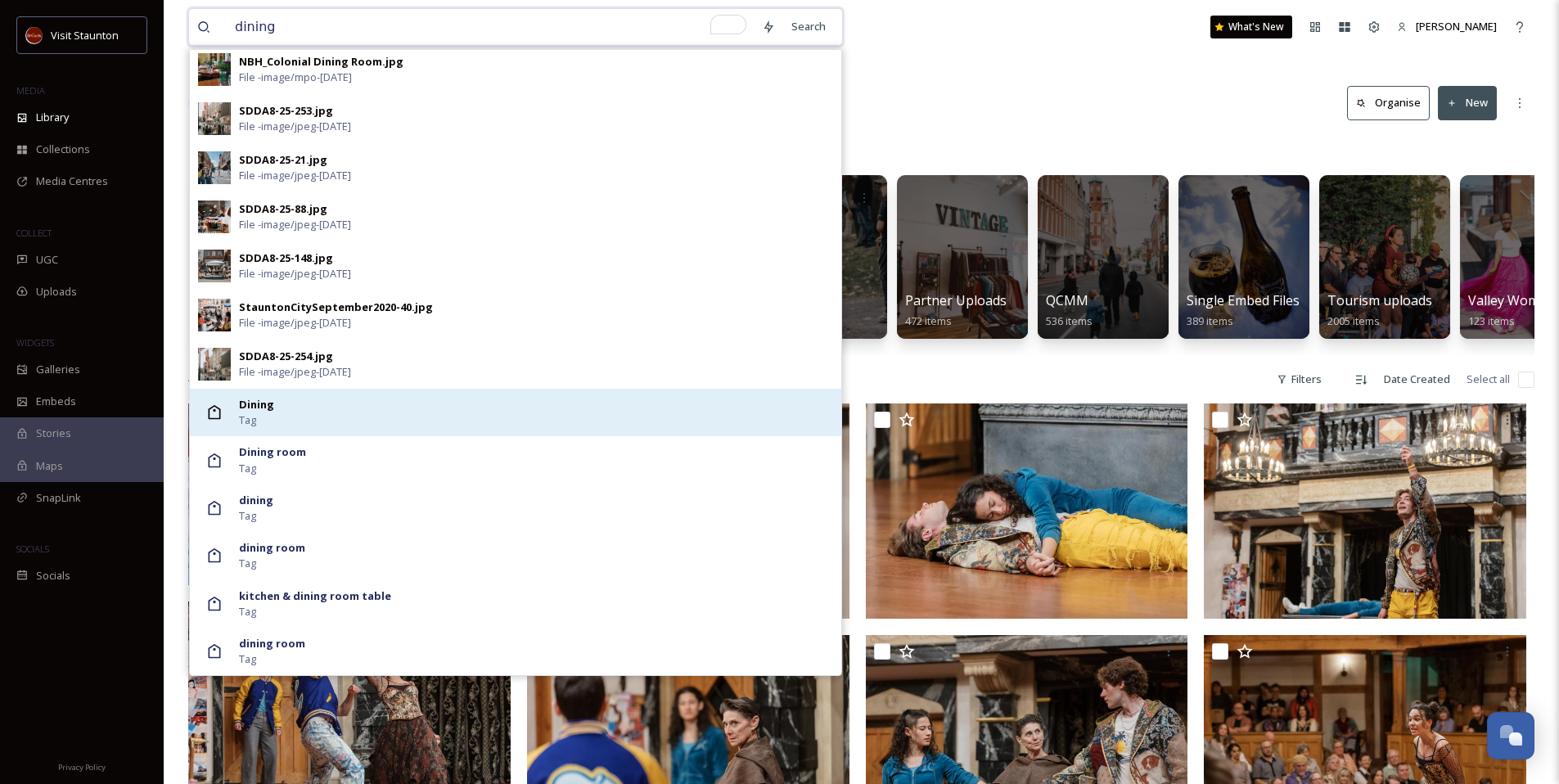
type input "dining"
click at [767, 410] on div "Dining Tag" at bounding box center [536, 412] width 594 height 32
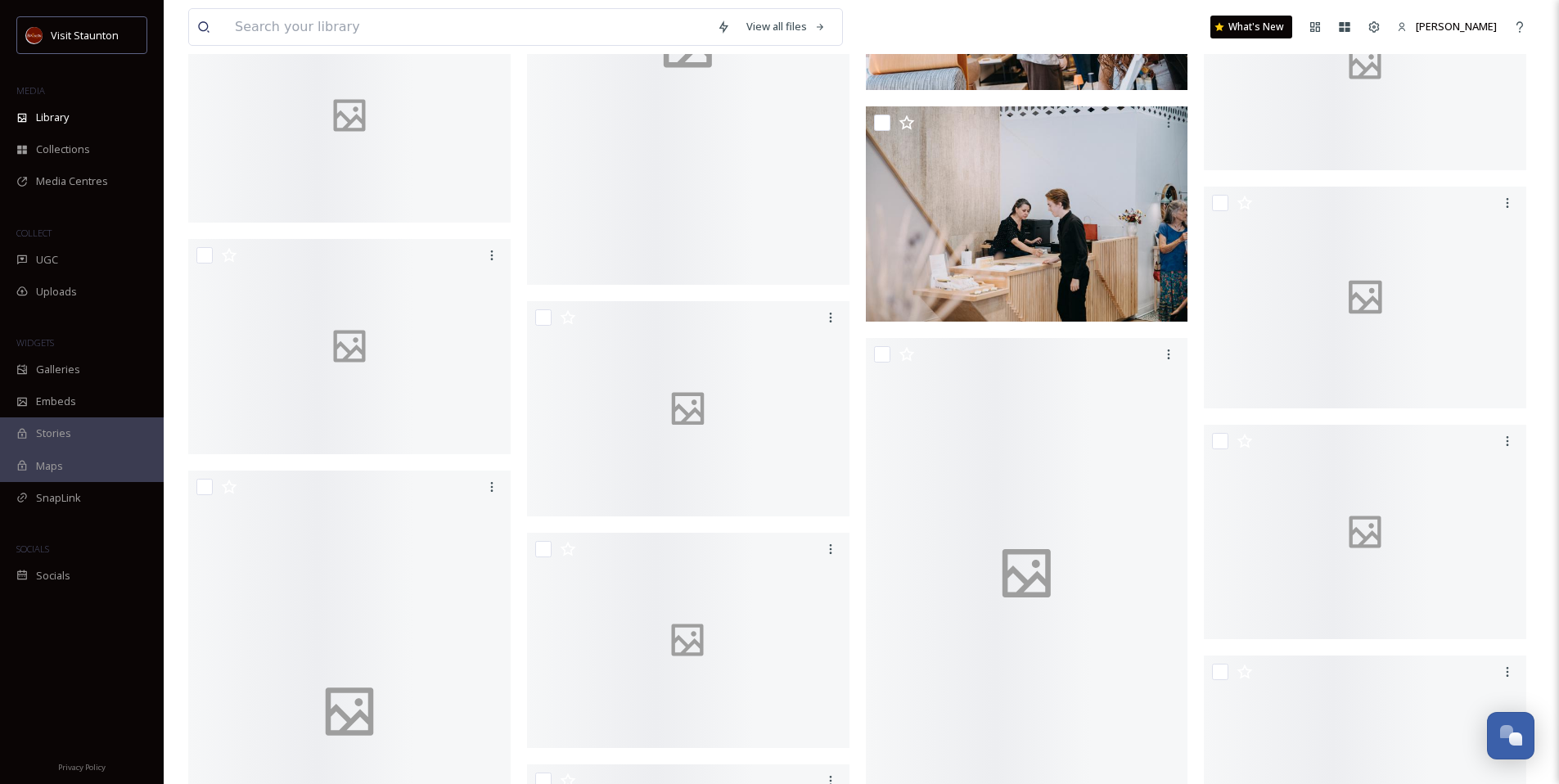
scroll to position [19786, 0]
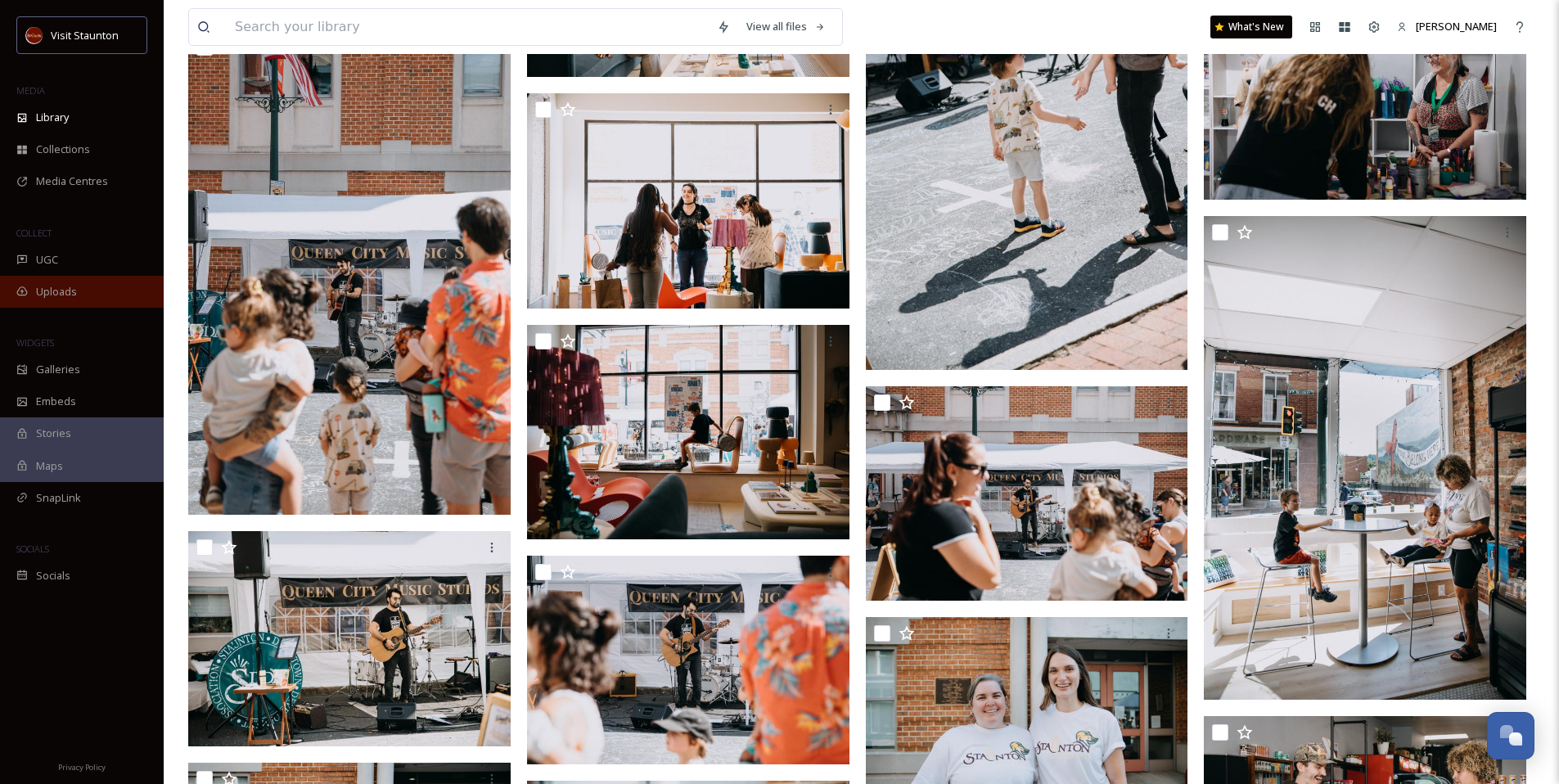
click at [59, 293] on span "Uploads" at bounding box center [56, 292] width 41 height 15
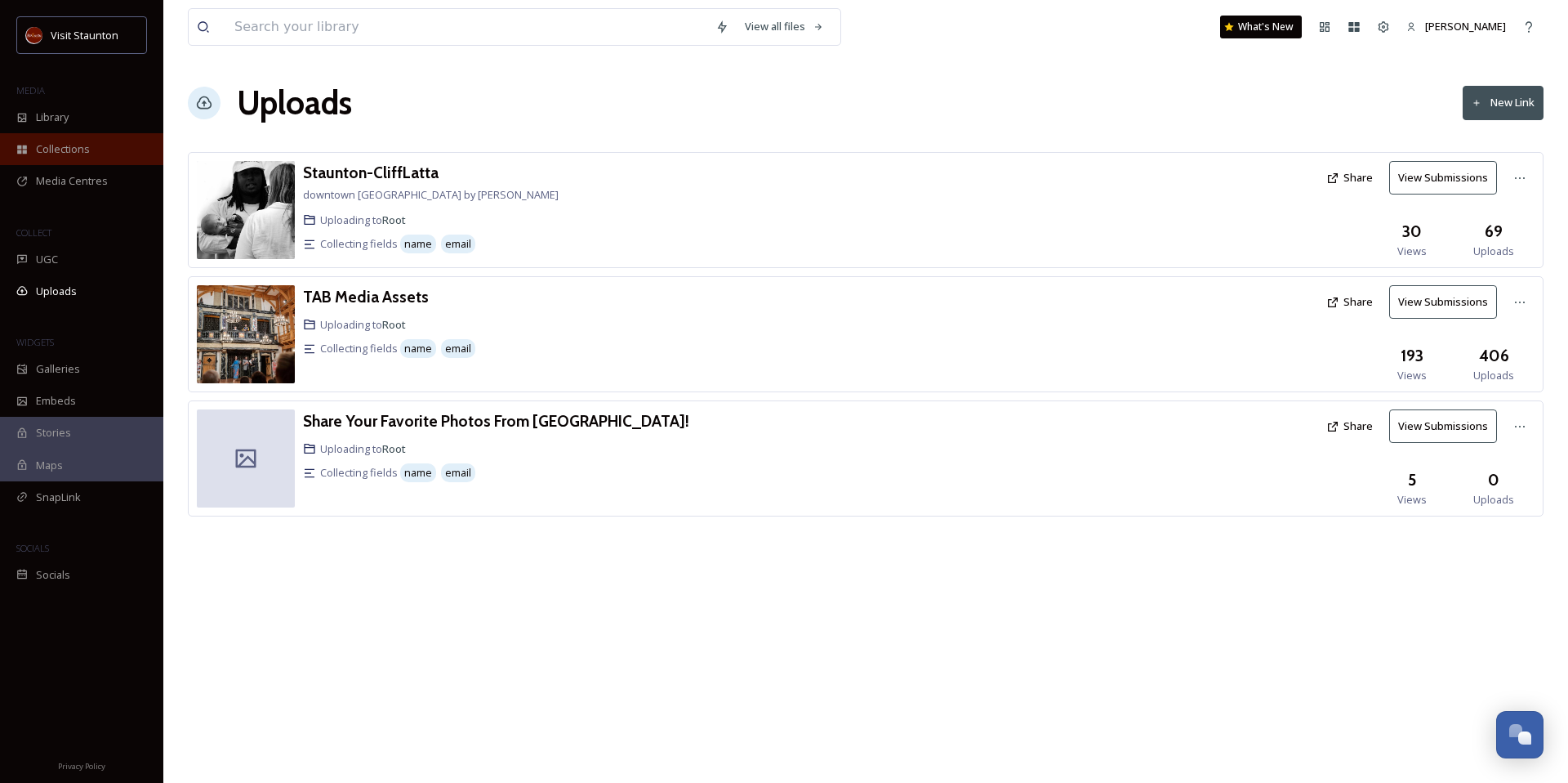
click at [65, 160] on div "Collections" at bounding box center [81, 148] width 163 height 32
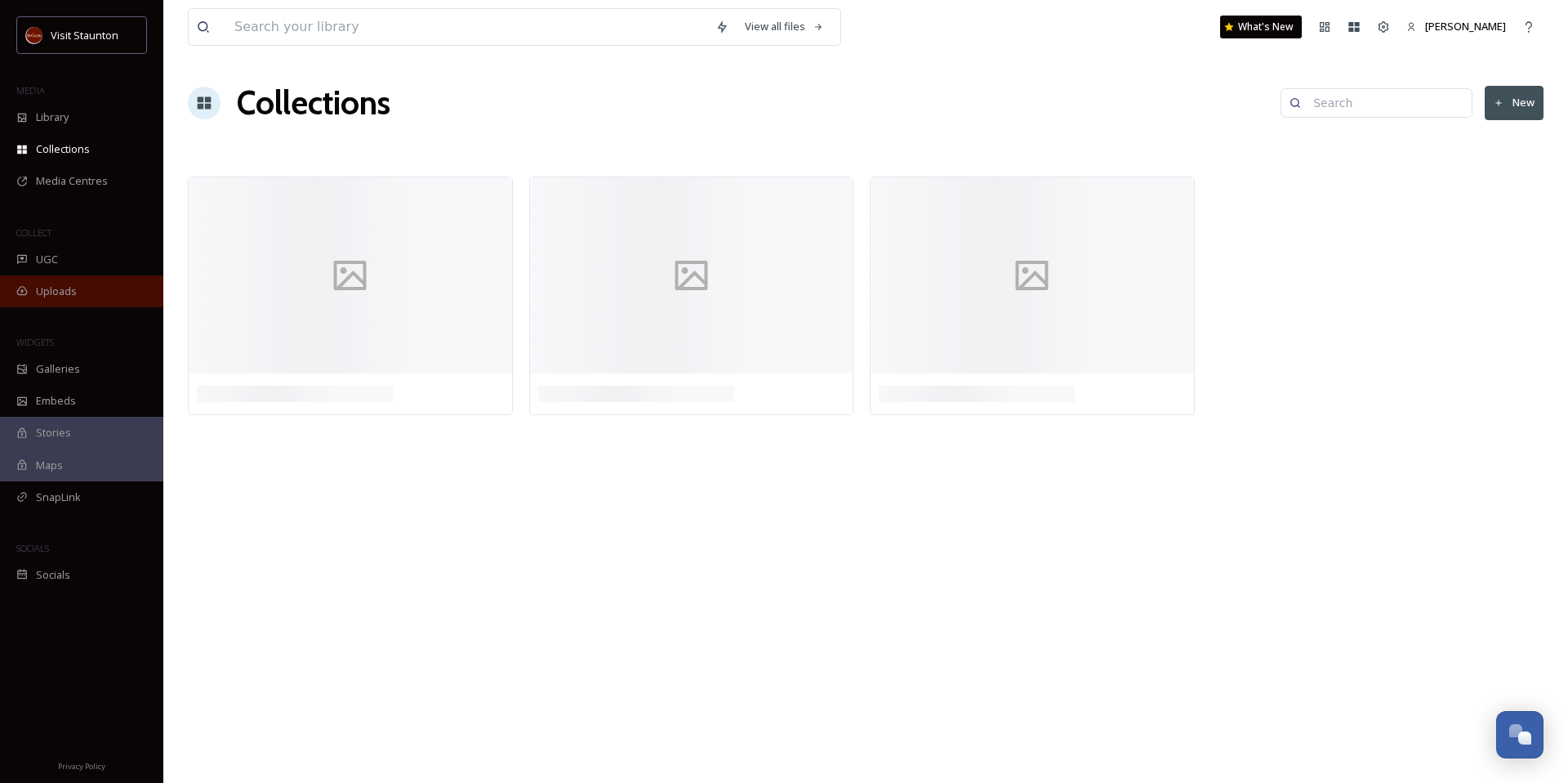
click at [61, 281] on div "Uploads" at bounding box center [81, 290] width 163 height 32
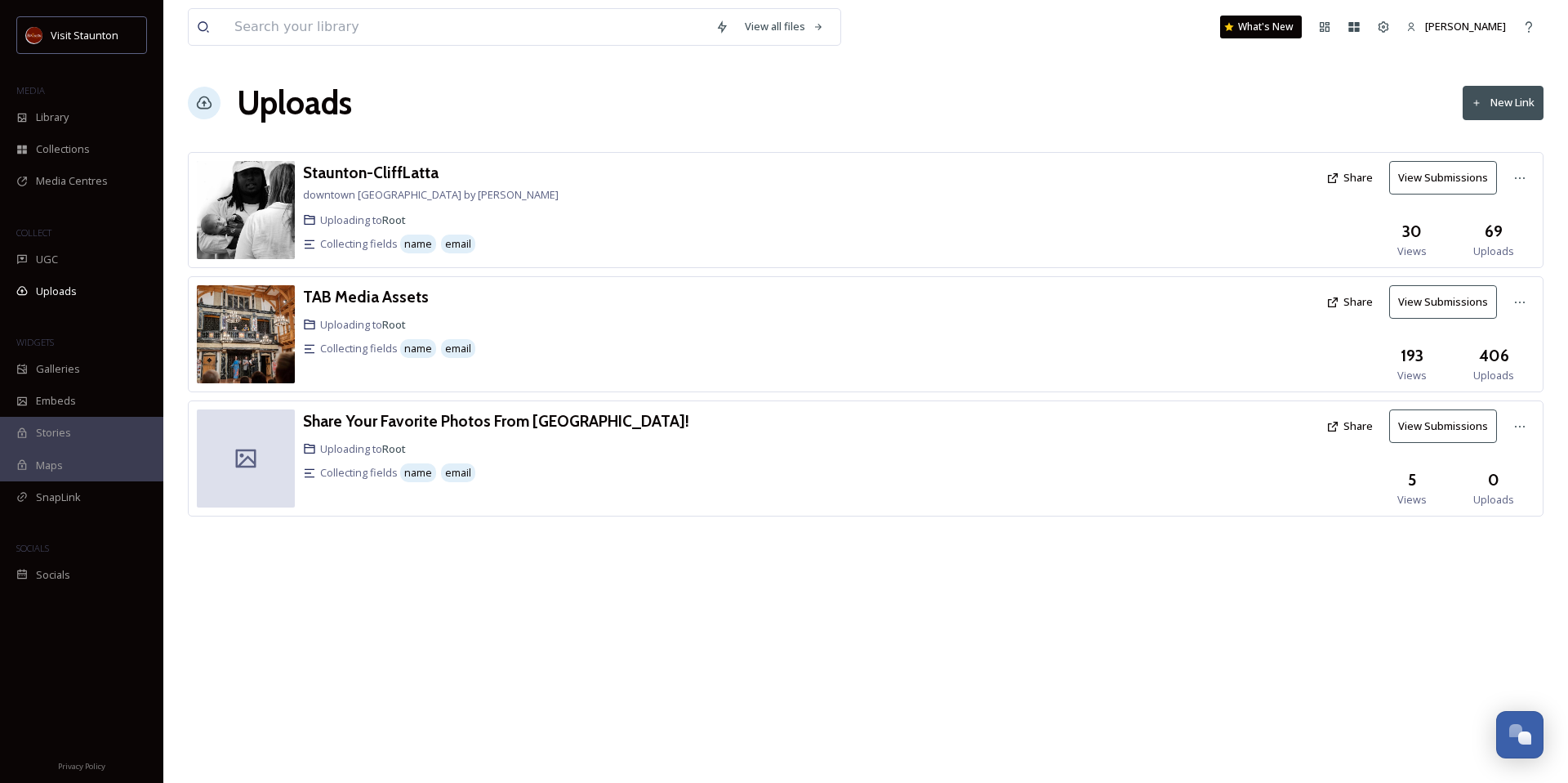
click at [366, 210] on div "[GEOGRAPHIC_DATA] downtown [GEOGRAPHIC_DATA] by [PERSON_NAME] Uploading to Root…" at bounding box center [637, 210] width 669 height 98
click at [356, 175] on h3 "Staunton-CliffLatta" at bounding box center [370, 172] width 136 height 20
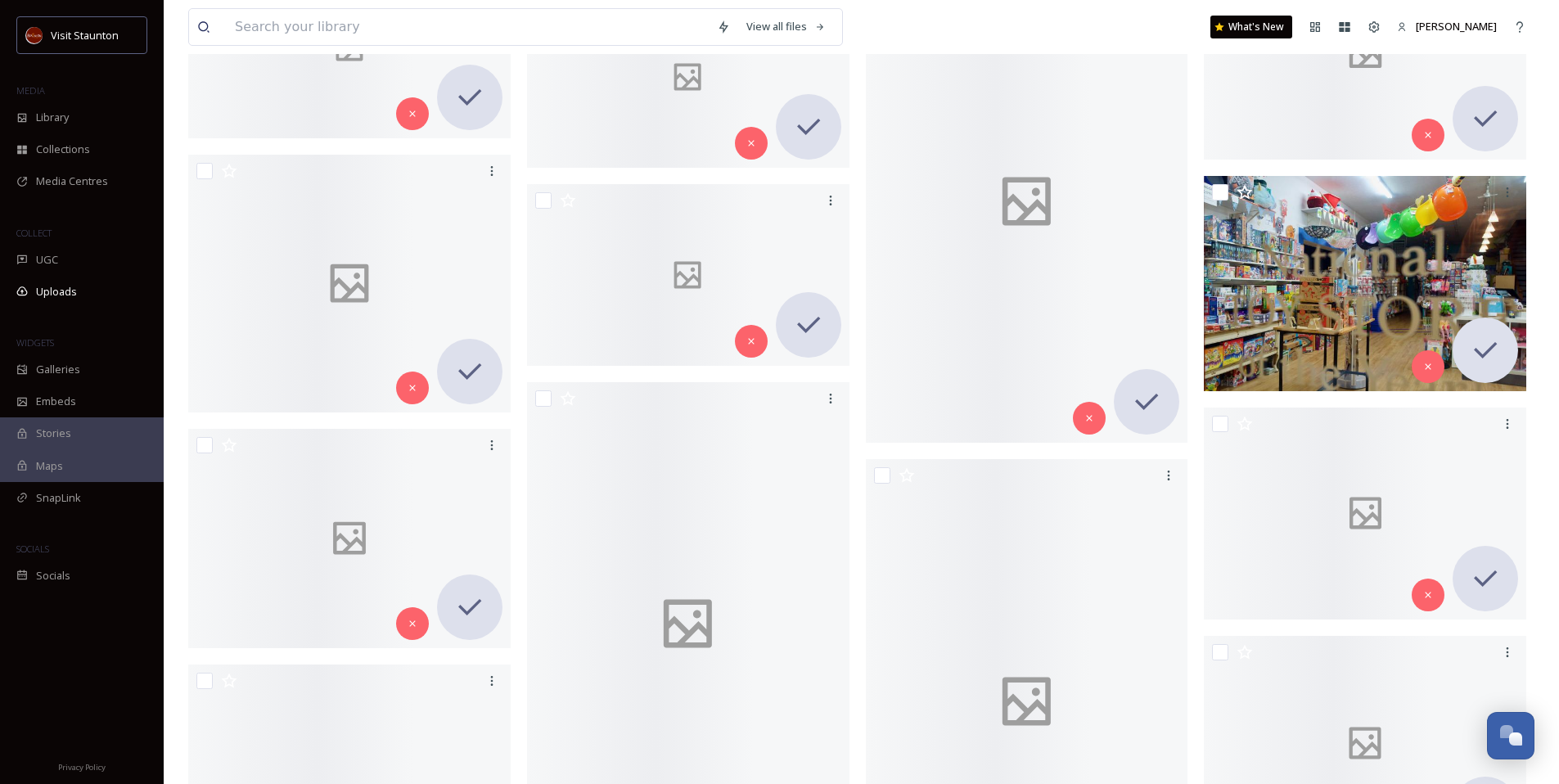
scroll to position [3254, 0]
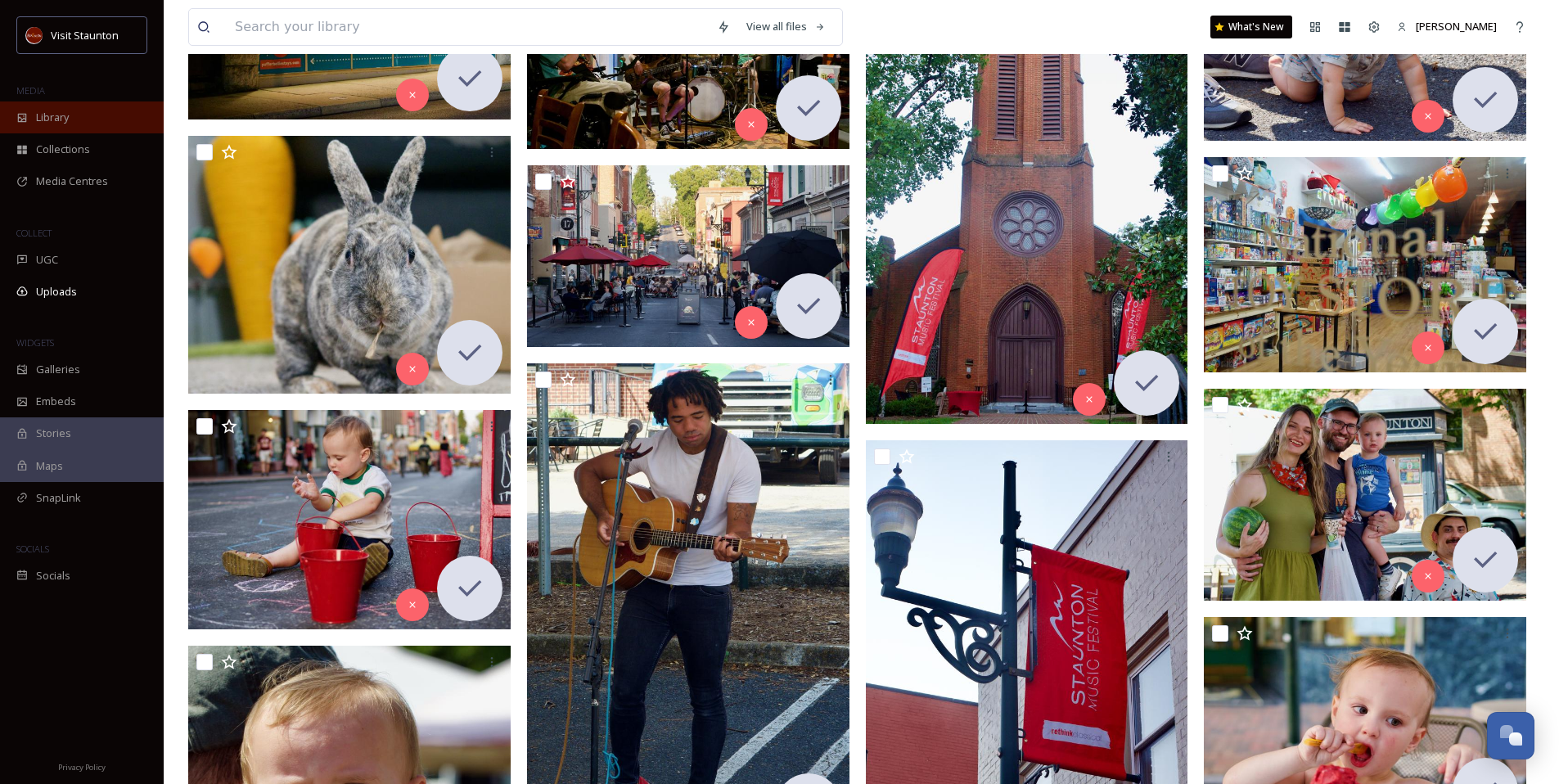
click at [82, 120] on div "Library" at bounding box center [81, 117] width 164 height 32
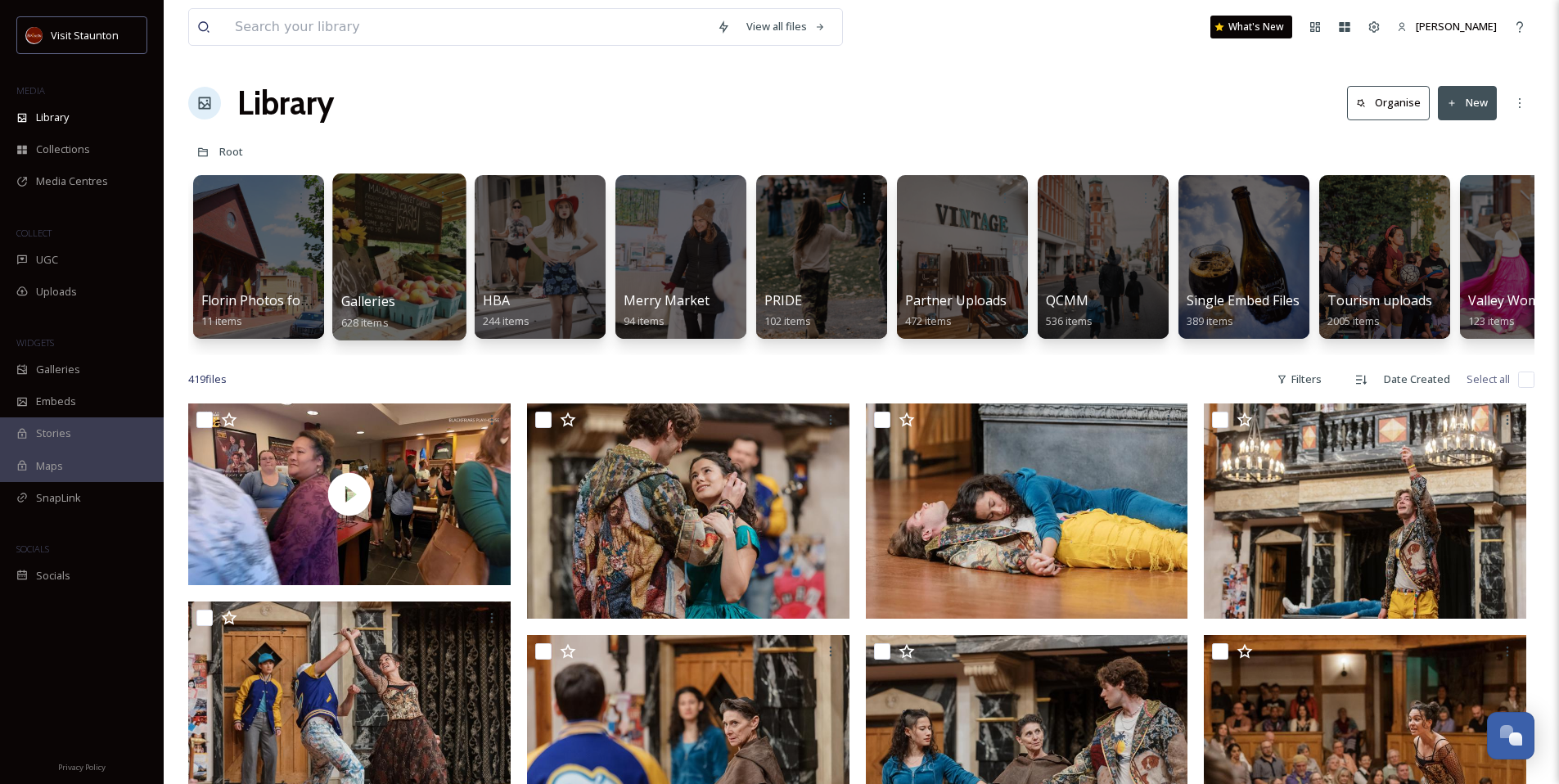
click at [401, 306] on div "Galleries 628 items" at bounding box center [400, 312] width 117 height 41
click at [402, 309] on div "Galleries 628 items" at bounding box center [400, 312] width 117 height 41
click at [388, 277] on div at bounding box center [398, 256] width 133 height 167
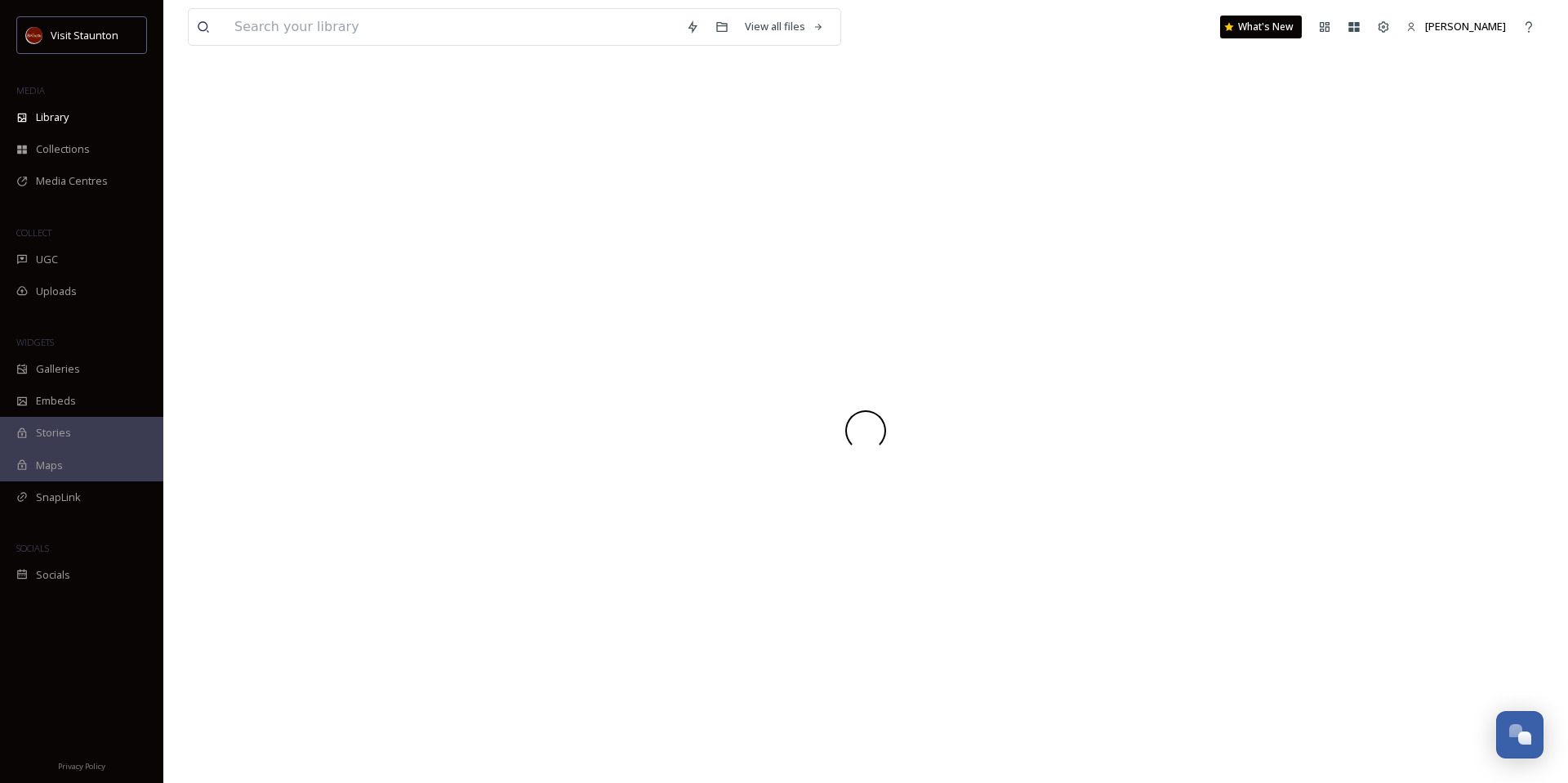
click at [387, 277] on div at bounding box center [866, 431] width 1356 height 705
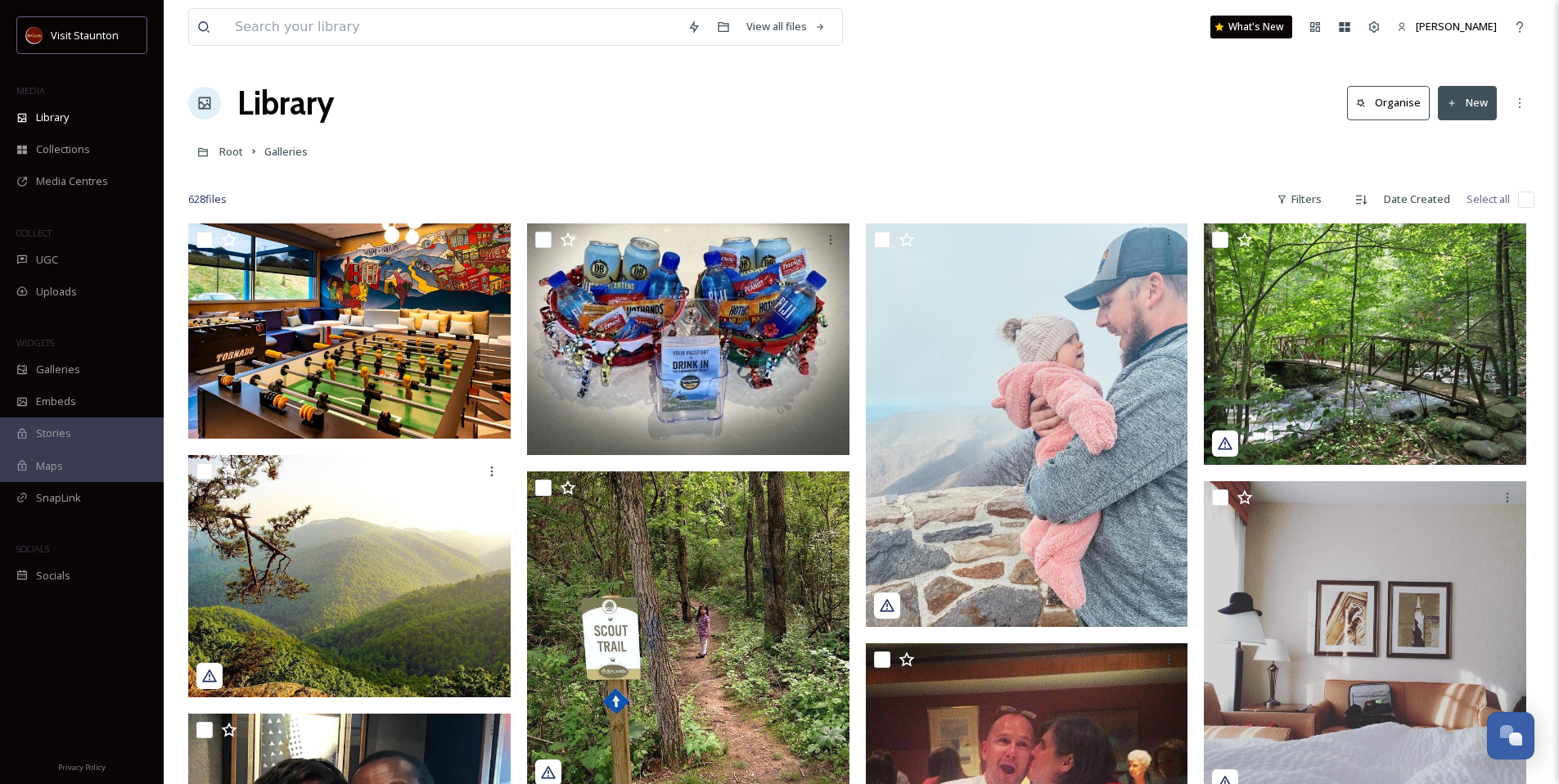
click at [609, 104] on div "Library Organise New" at bounding box center [862, 102] width 1347 height 49
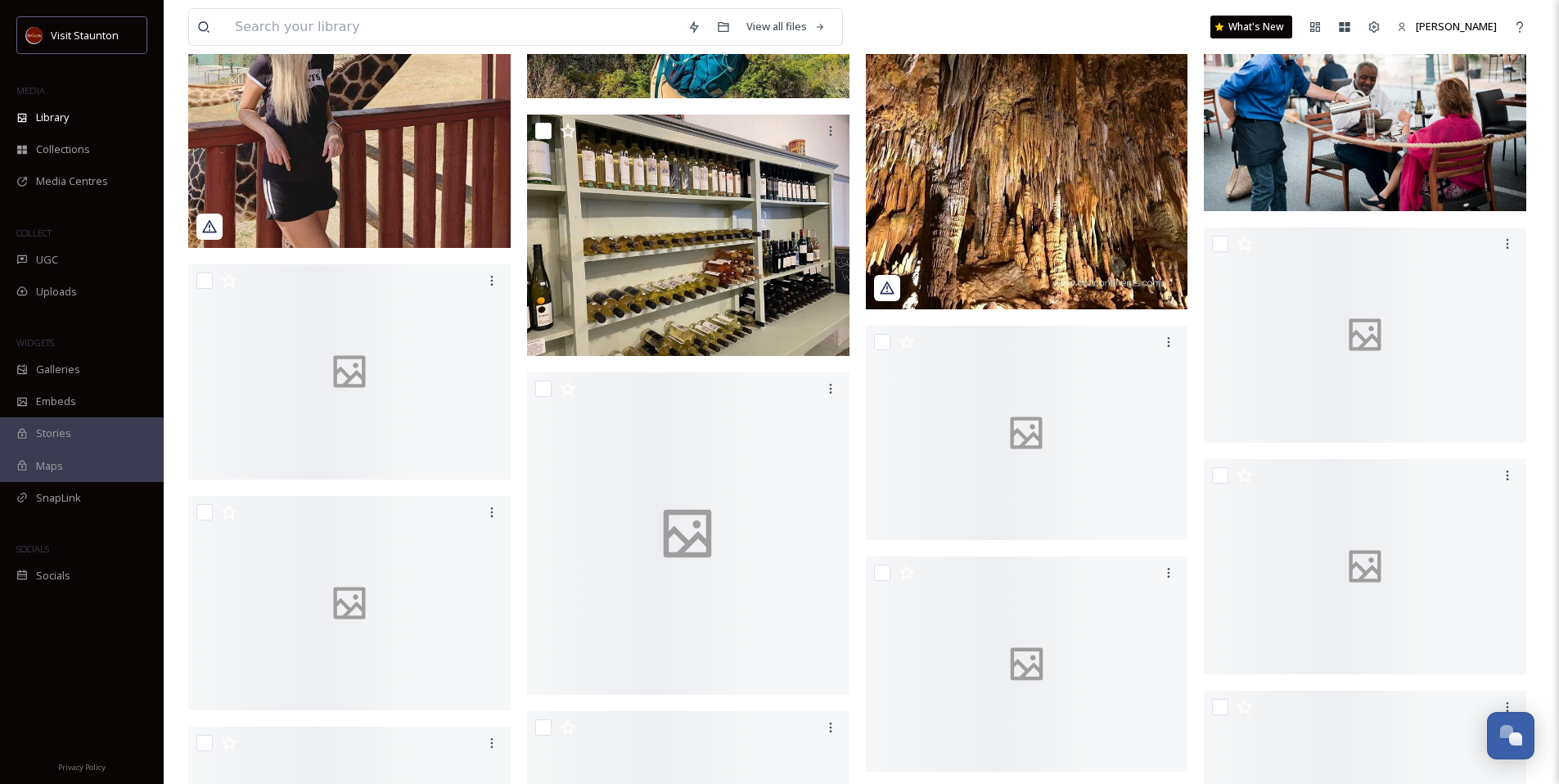
scroll to position [3273, 0]
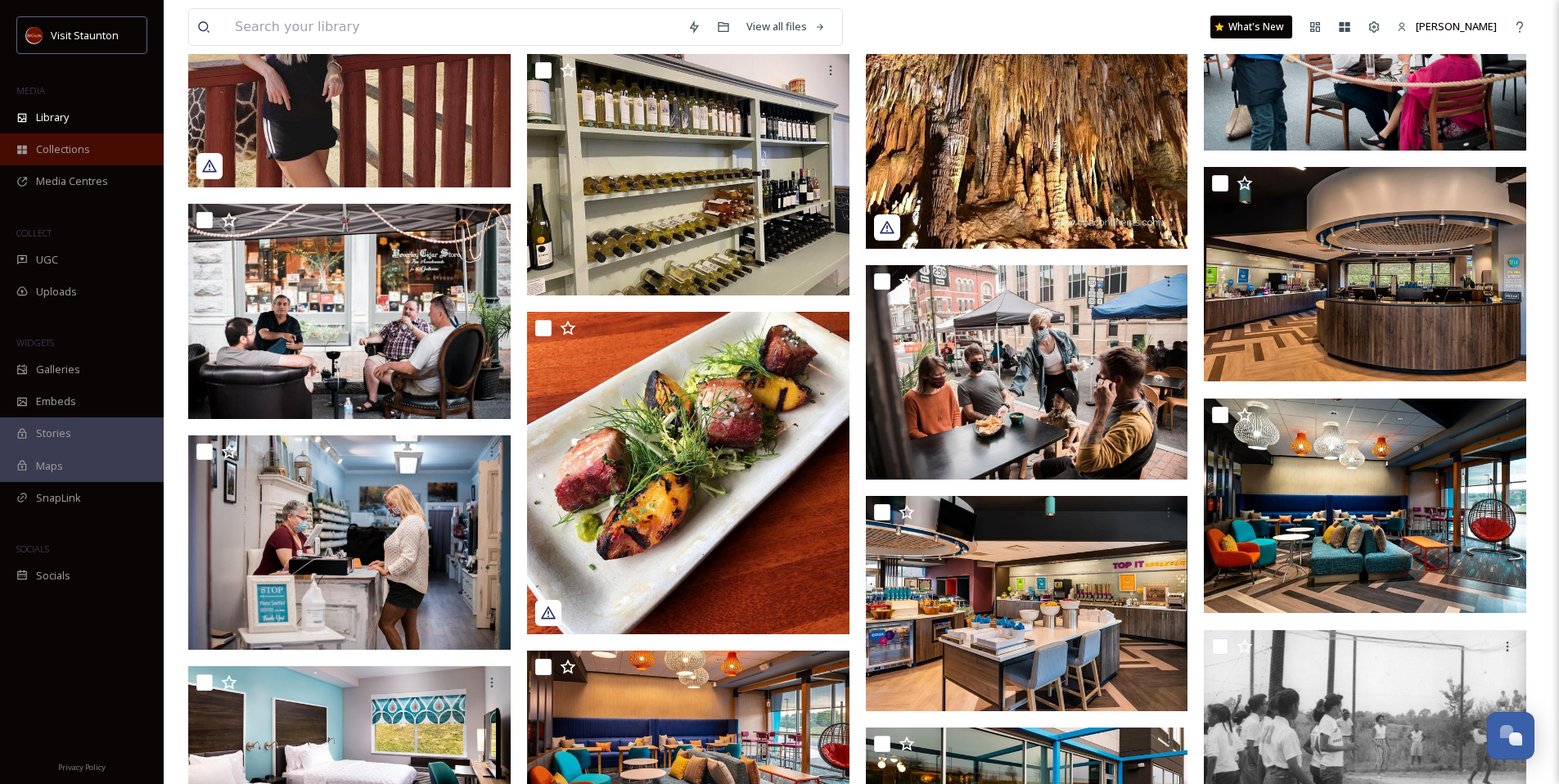
click at [83, 144] on span "Collections" at bounding box center [63, 149] width 54 height 15
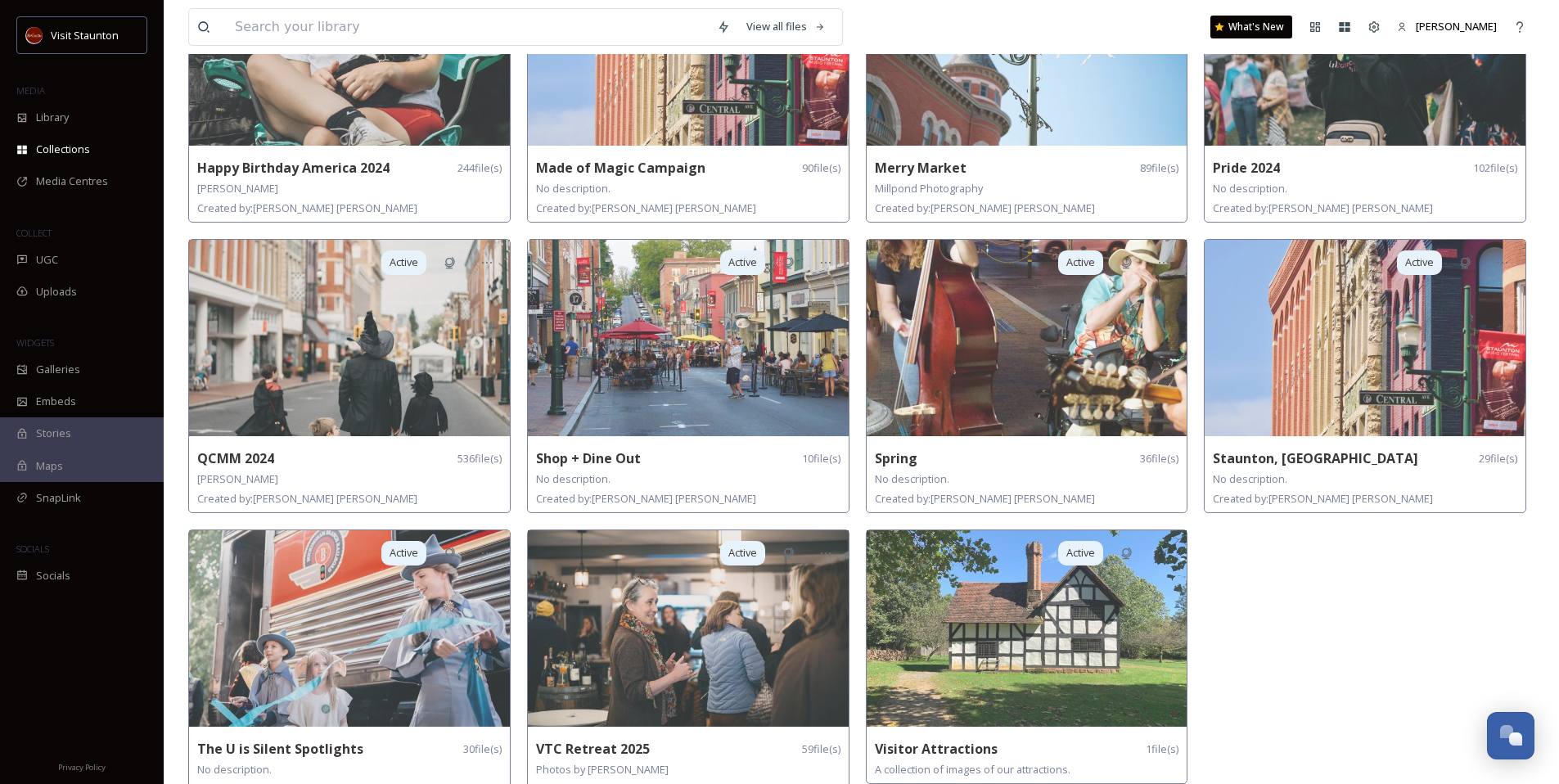
scroll to position [543, 0]
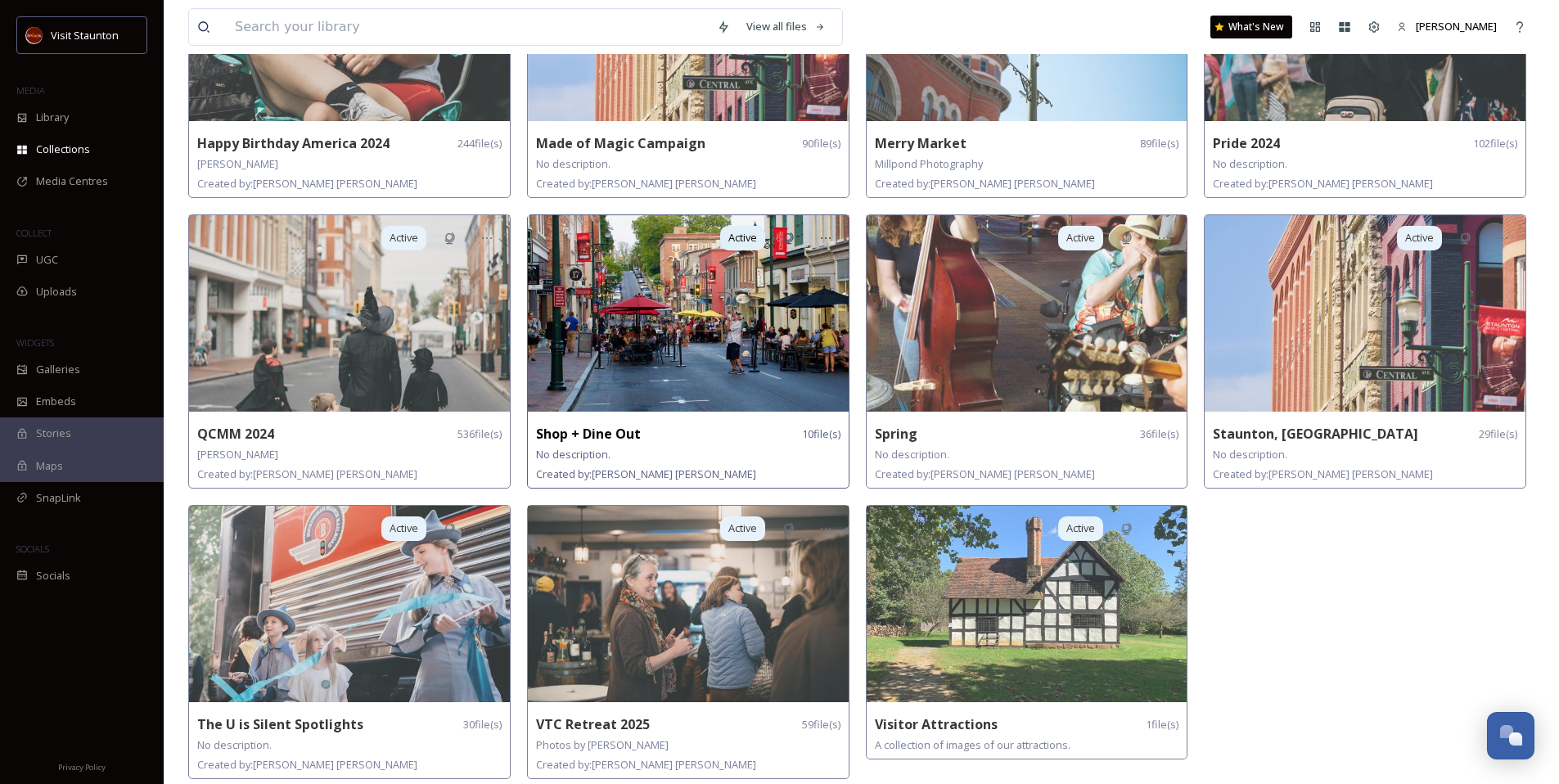
click at [662, 336] on img at bounding box center [688, 313] width 320 height 196
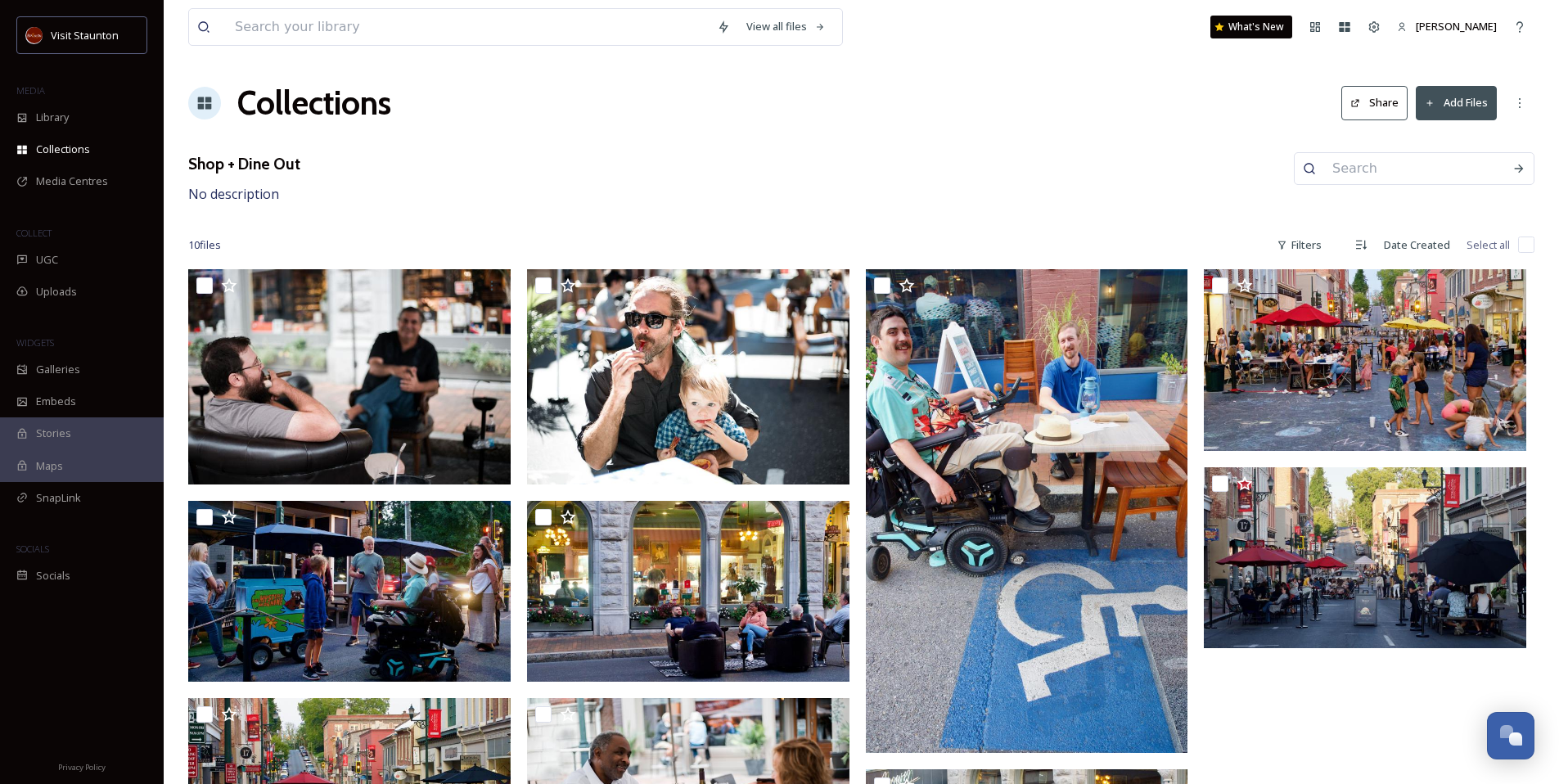
click at [821, 167] on div "Shop + Dine Out No description" at bounding box center [862, 178] width 1347 height 53
